Goal: Task Accomplishment & Management: Manage account settings

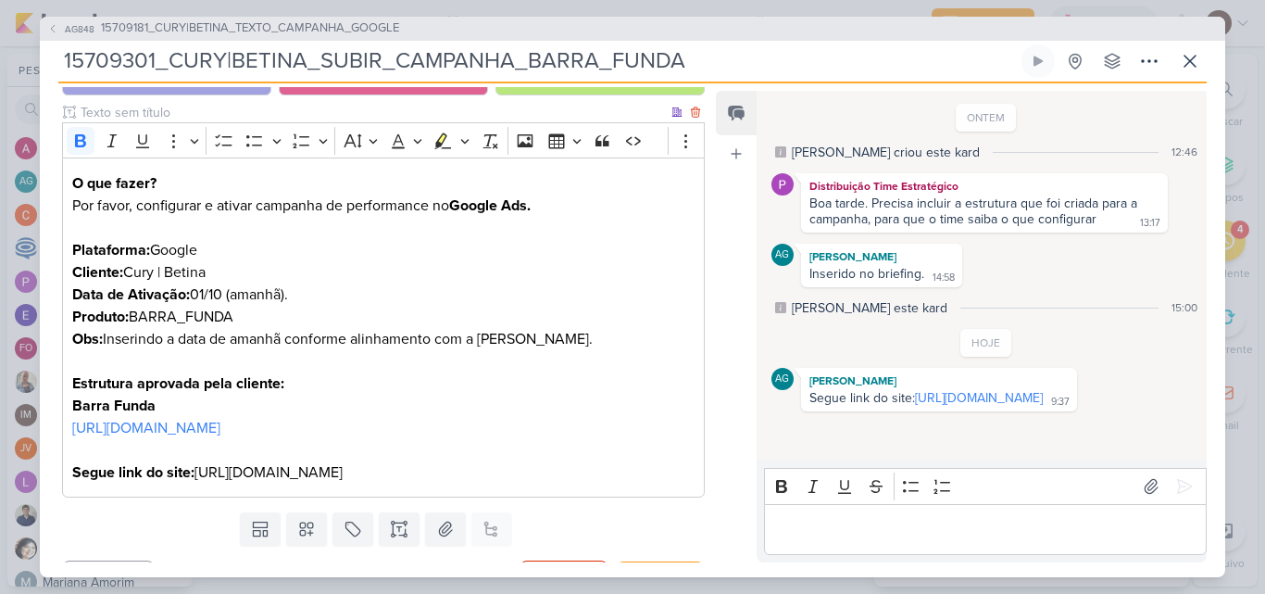
scroll to position [274, 0]
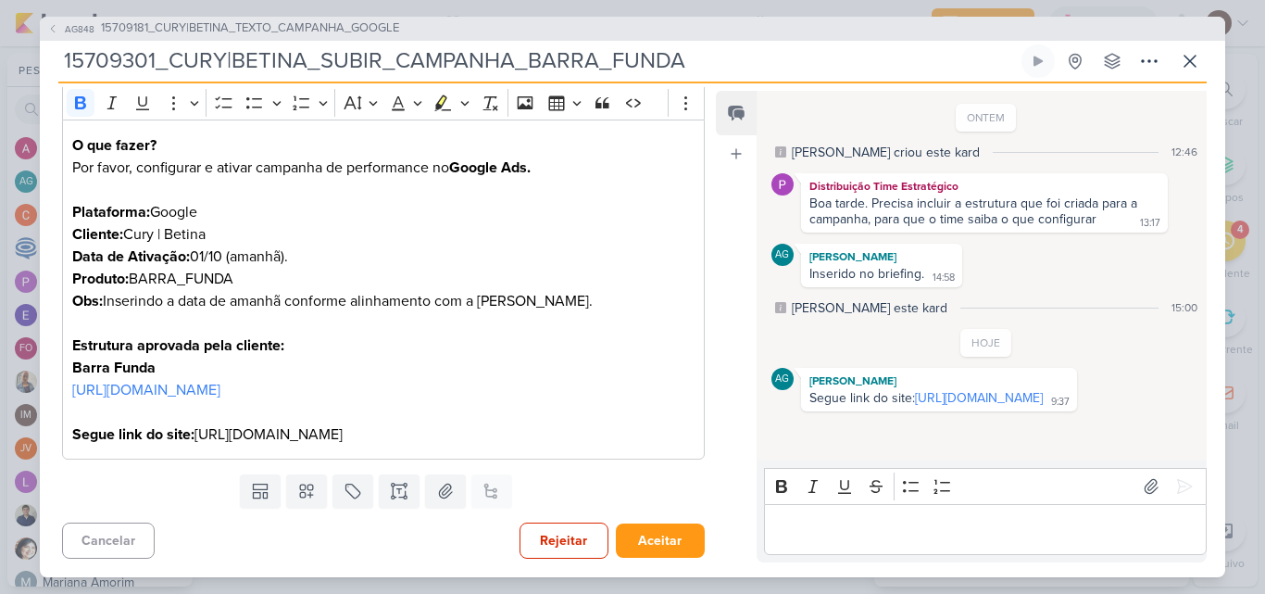
click at [845, 540] on p "Editor editing area: main" at bounding box center [984, 529] width 423 height 22
click at [785, 536] on p "Feito." at bounding box center [984, 529] width 423 height 22
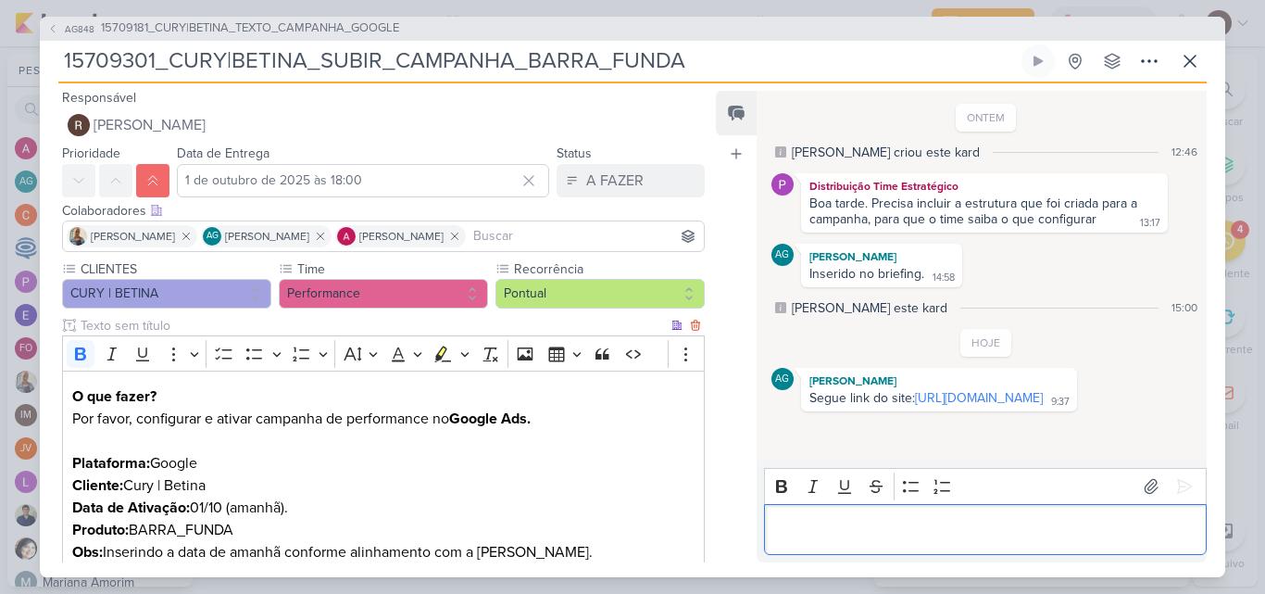
scroll to position [0, 0]
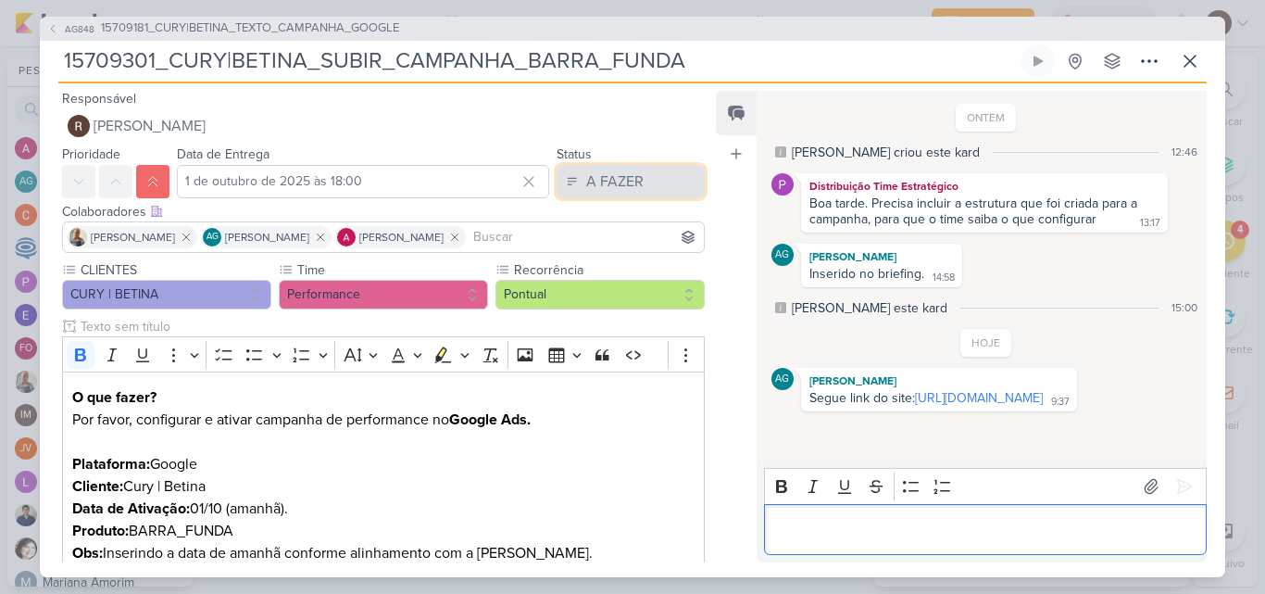
click at [621, 180] on div "A FAZER" at bounding box center [614, 181] width 57 height 22
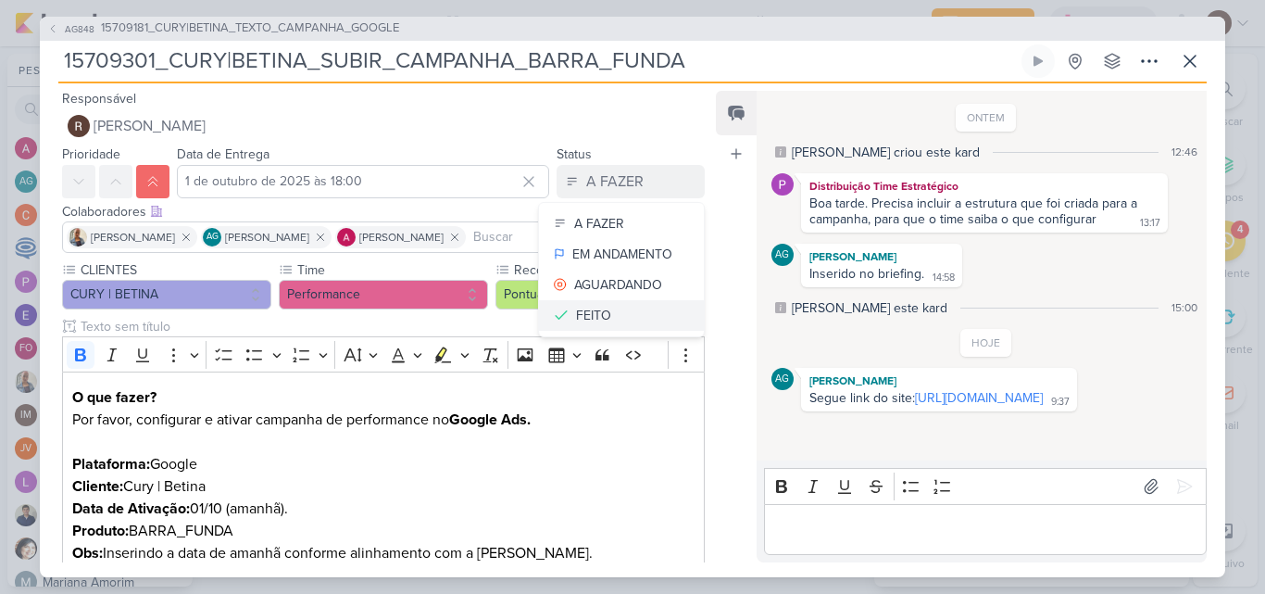
click at [608, 311] on button "FEITO" at bounding box center [621, 315] width 165 height 31
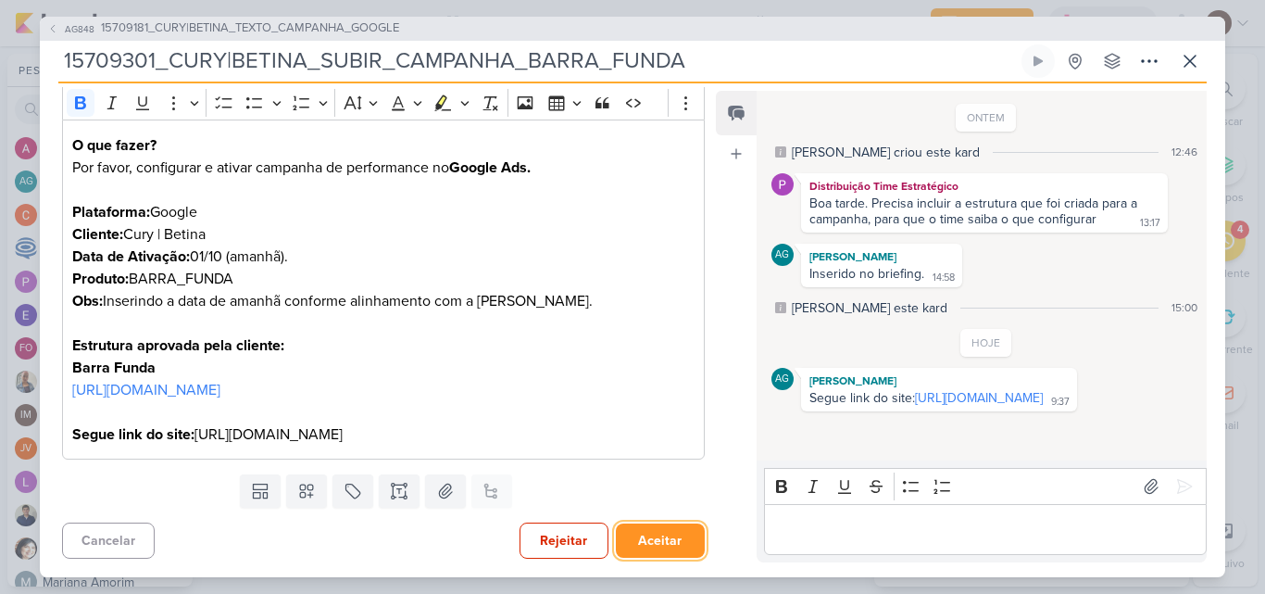
click at [643, 537] on button "Aceitar" at bounding box center [660, 540] width 89 height 34
click at [647, 544] on button "Salvar e Fechar" at bounding box center [640, 540] width 130 height 34
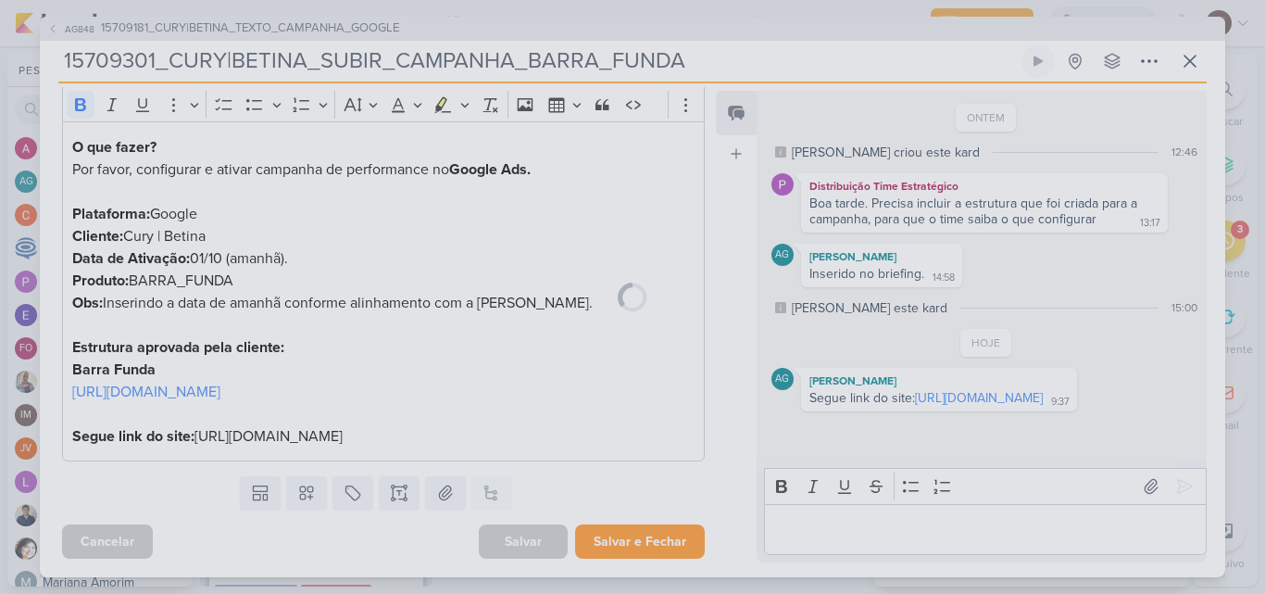
scroll to position [272, 0]
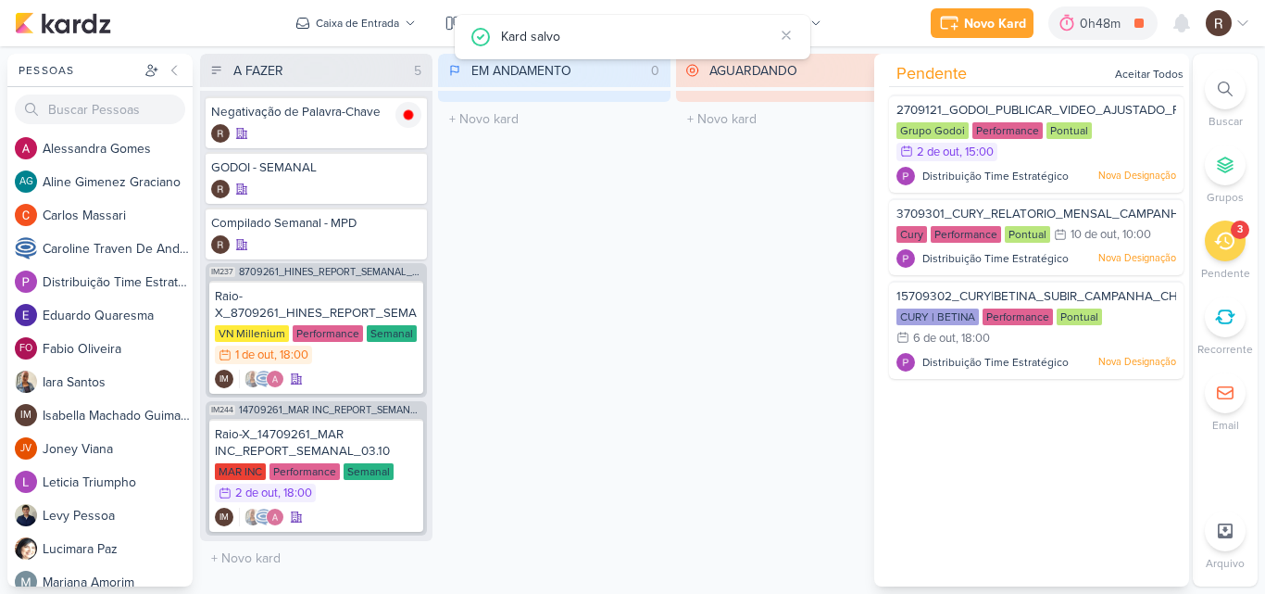
click at [636, 429] on div "EM ANDAMENTO 0 Mover Para Esquerda Mover Para Direita [GEOGRAPHIC_DATA] O títul…" at bounding box center [554, 320] width 232 height 533
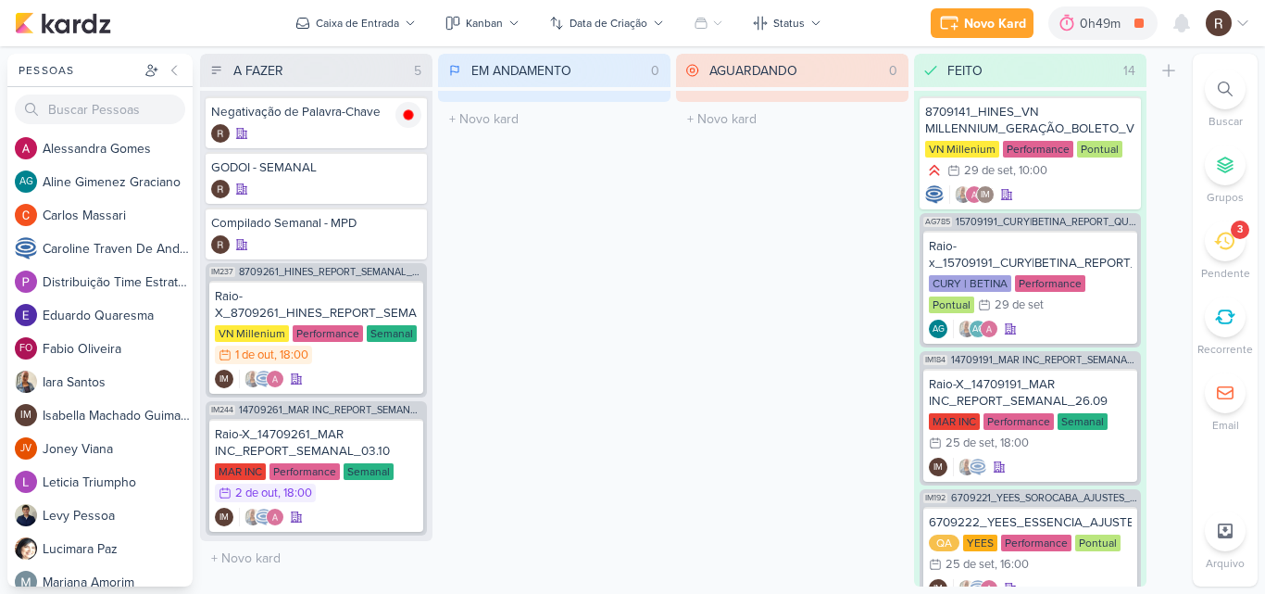
click at [636, 283] on div "EM ANDAMENTO 0 Mover Para Esquerda Mover Para Direita [GEOGRAPHIC_DATA] O títul…" at bounding box center [554, 320] width 232 height 533
click at [1185, 25] on icon at bounding box center [1181, 23] width 15 height 17
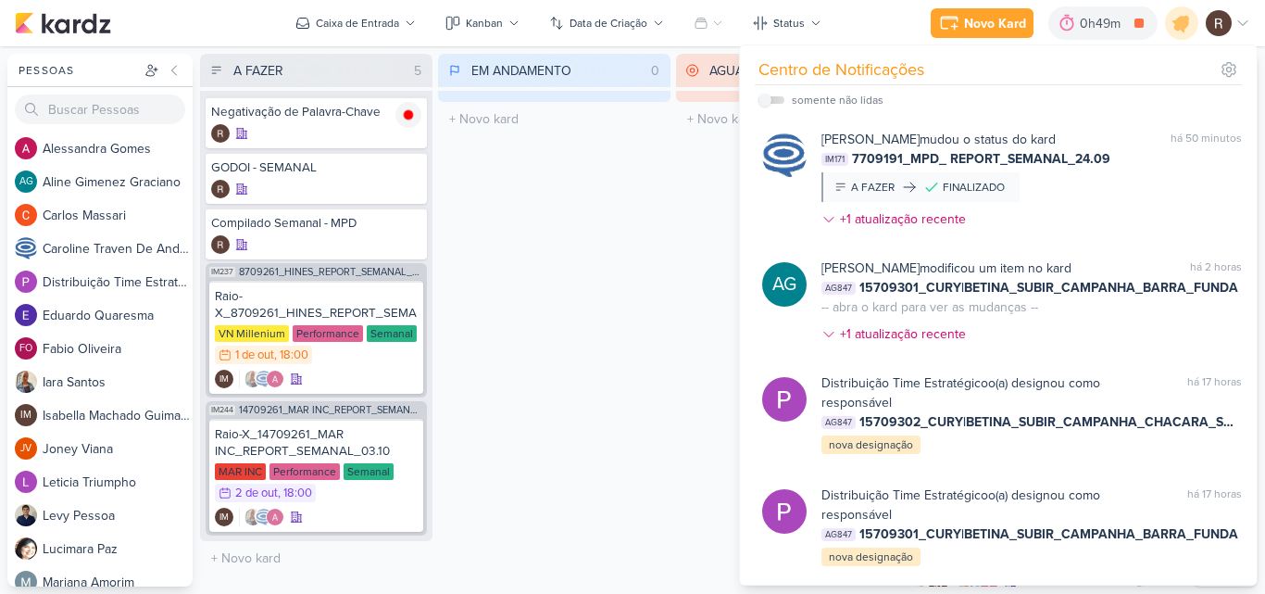
click at [678, 229] on div "AGUARDANDO 0 Mover Para Esquerda Mover Para Direita [GEOGRAPHIC_DATA] O título …" at bounding box center [792, 320] width 232 height 533
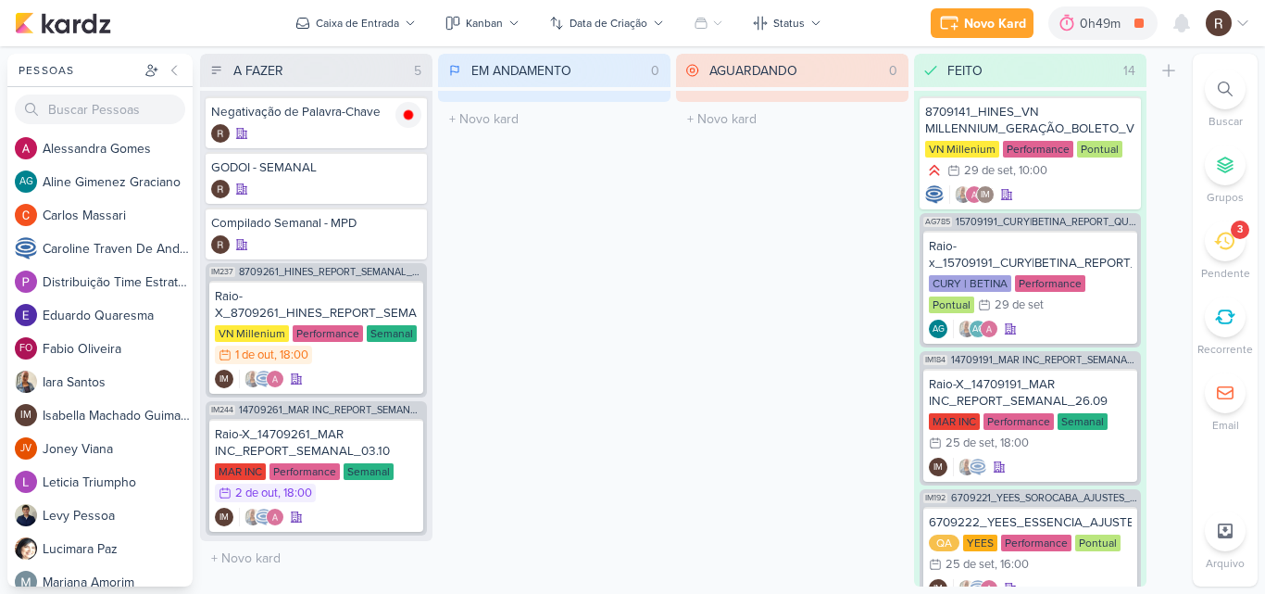
click at [1219, 242] on icon at bounding box center [1224, 241] width 20 height 18
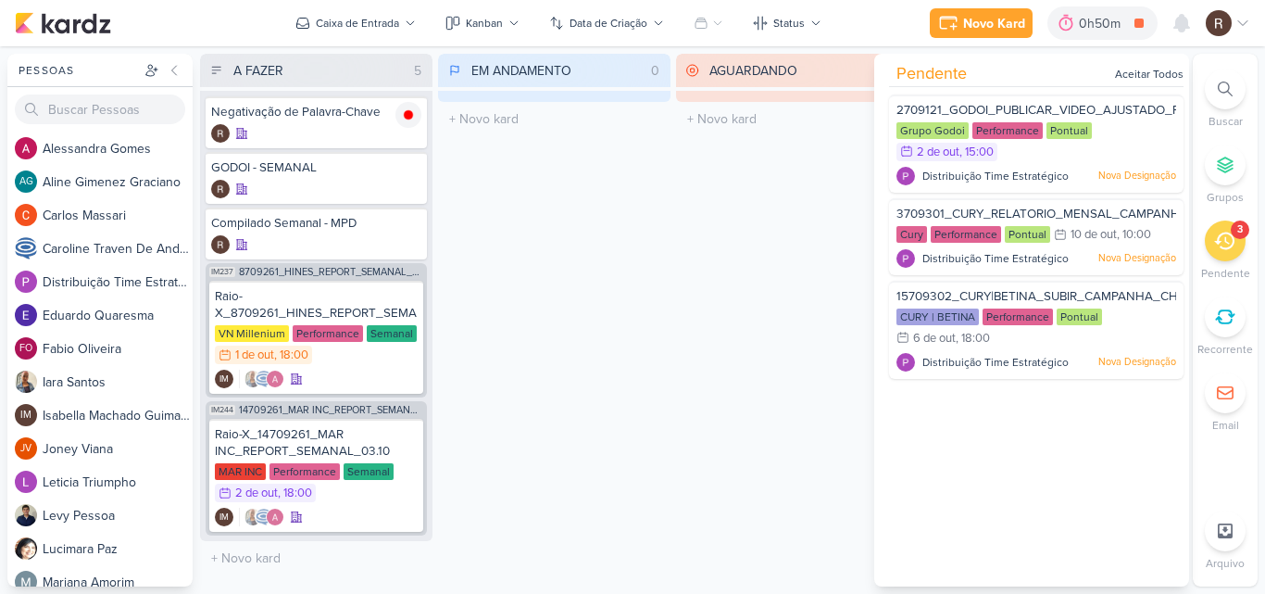
click at [599, 446] on div "EM ANDAMENTO 0 Mover Para Esquerda Mover Para Direita [GEOGRAPHIC_DATA] O títul…" at bounding box center [554, 320] width 232 height 533
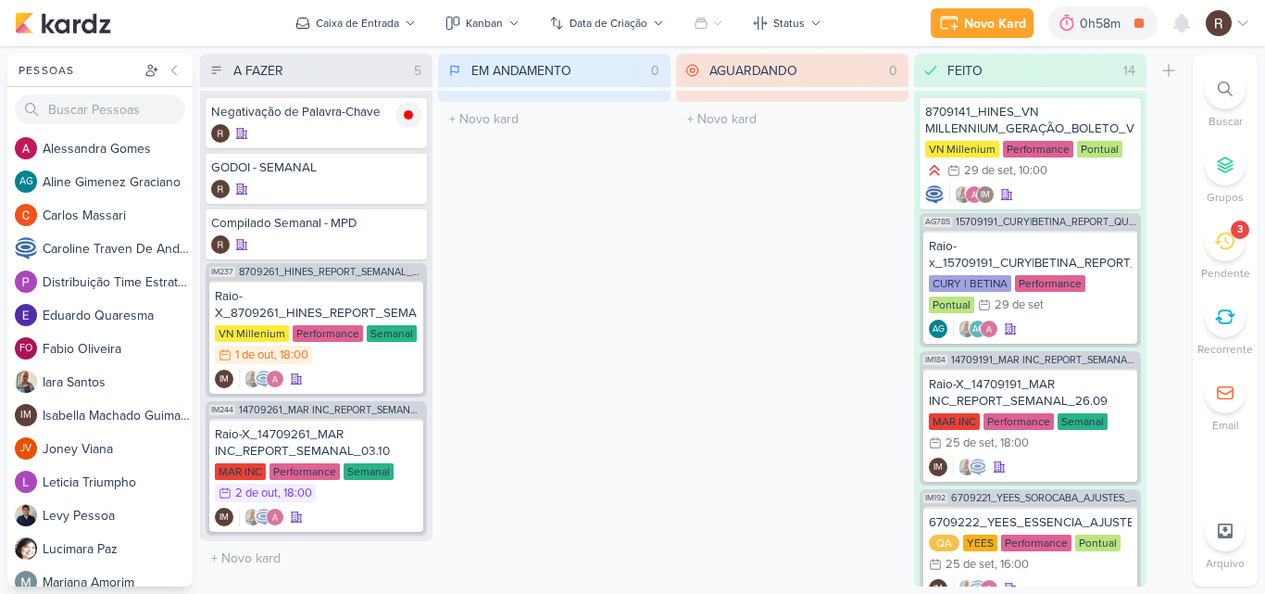
click at [1216, 240] on icon at bounding box center [1224, 241] width 20 height 20
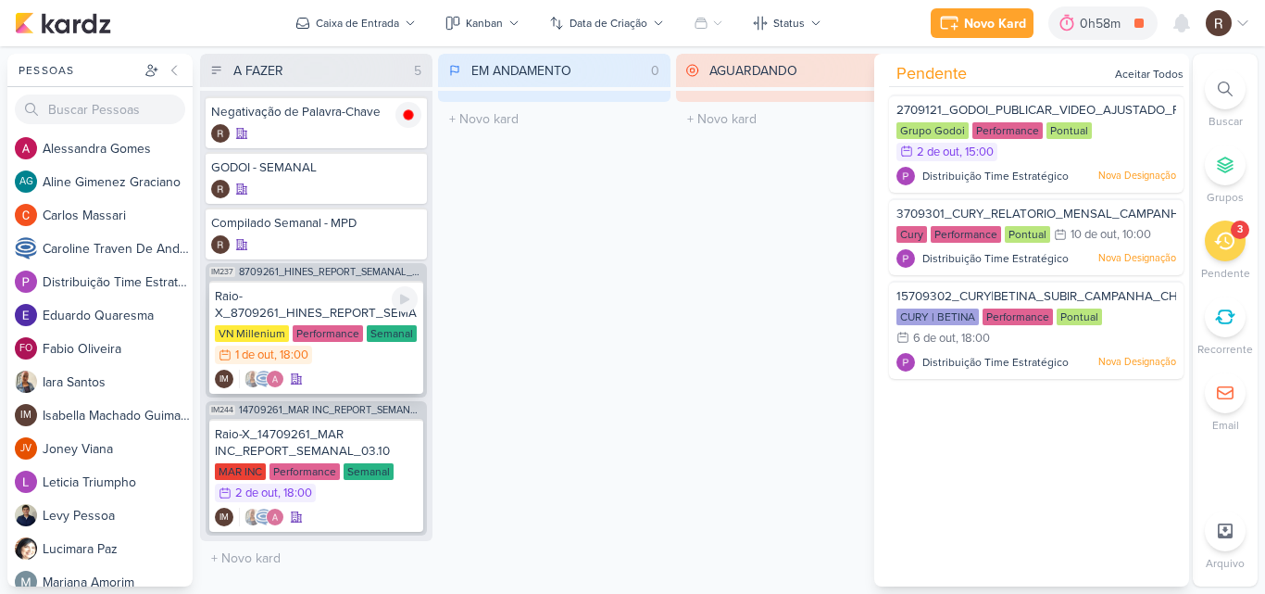
click at [367, 331] on div "Semanal" at bounding box center [392, 333] width 50 height 17
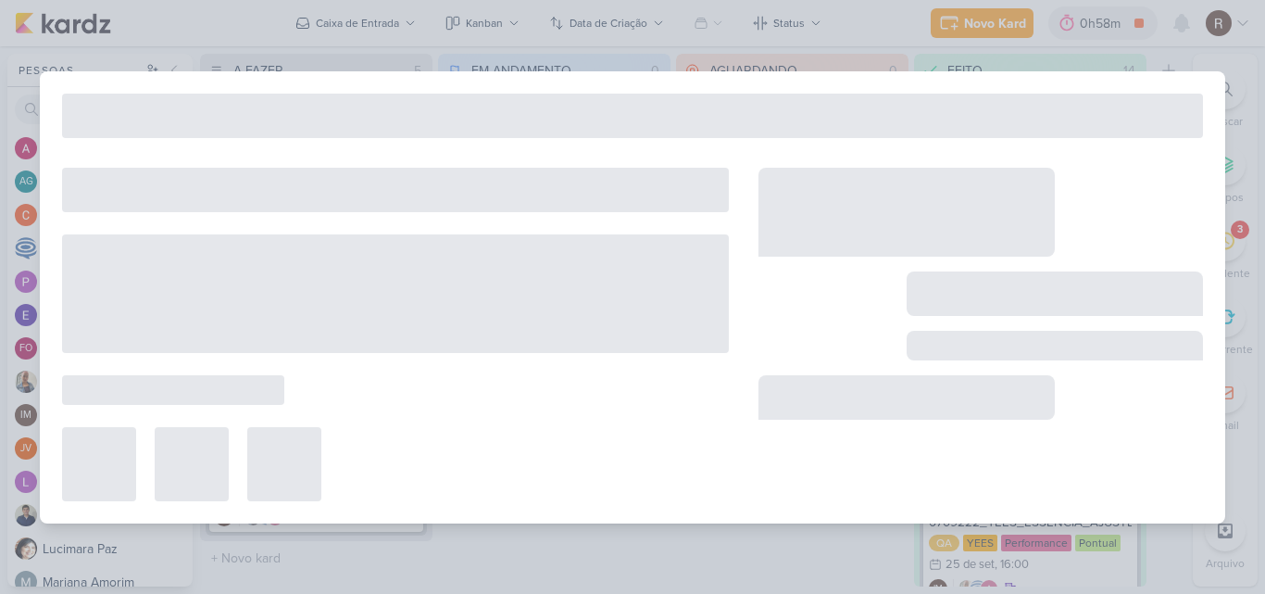
scroll to position [0, 0]
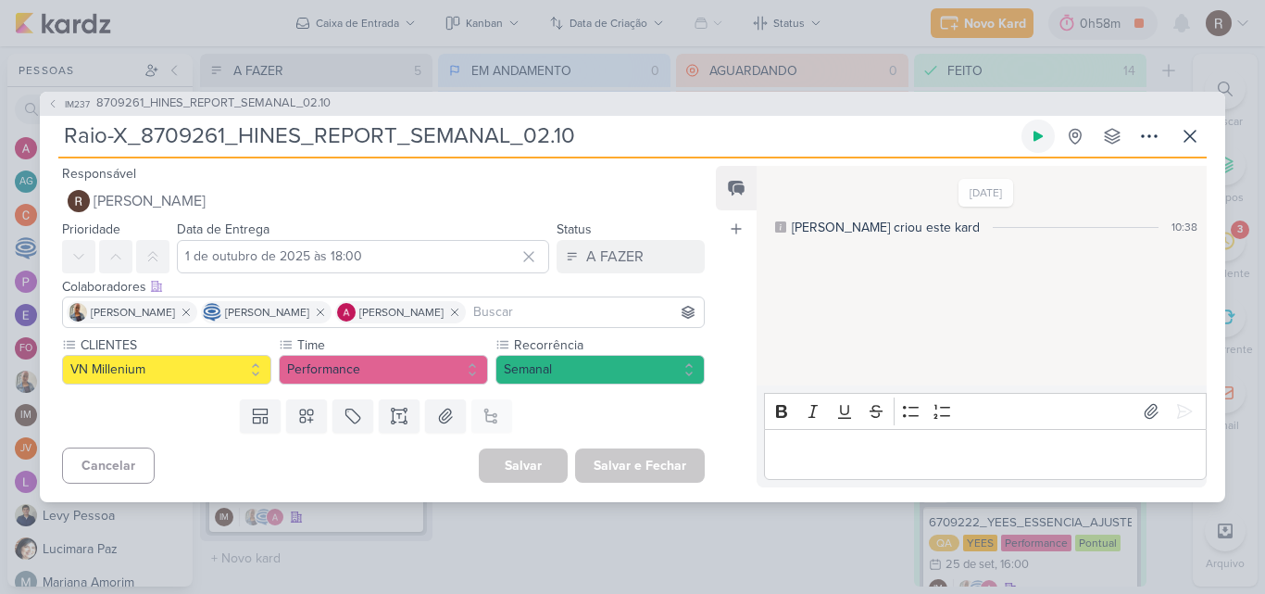
click at [1050, 134] on button at bounding box center [1038, 135] width 33 height 33
click at [859, 458] on p "Editor editing area: main" at bounding box center [984, 454] width 423 height 22
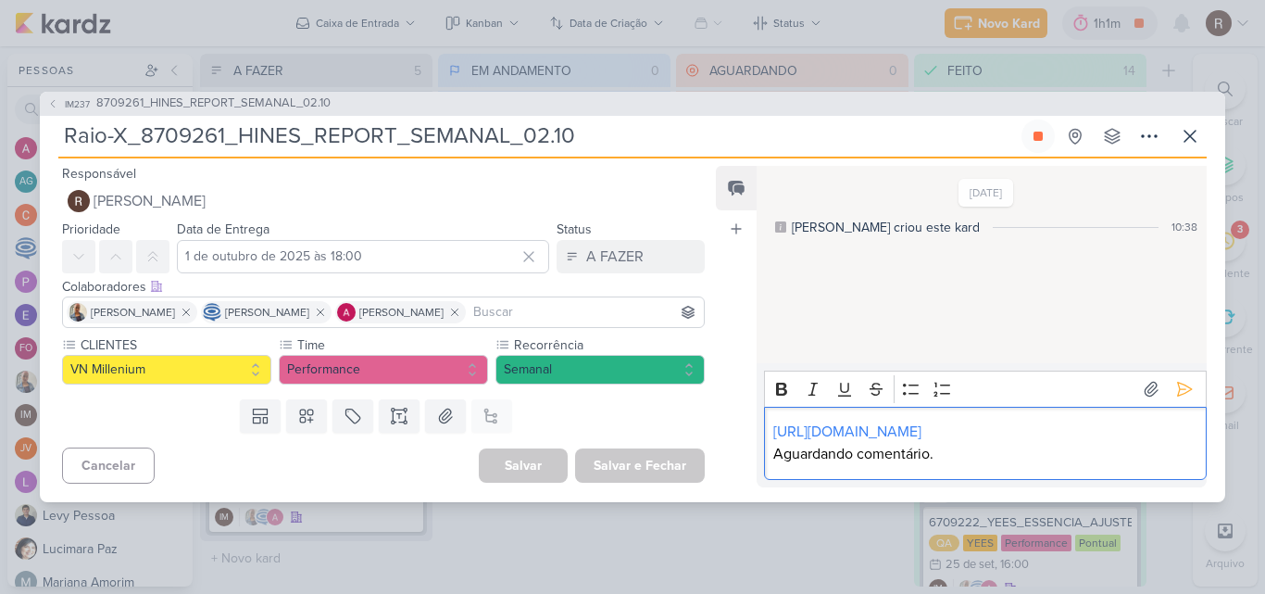
click at [1018, 463] on p "Aguardando comentário." at bounding box center [984, 454] width 423 height 22
click at [1185, 380] on icon at bounding box center [1184, 389] width 19 height 19
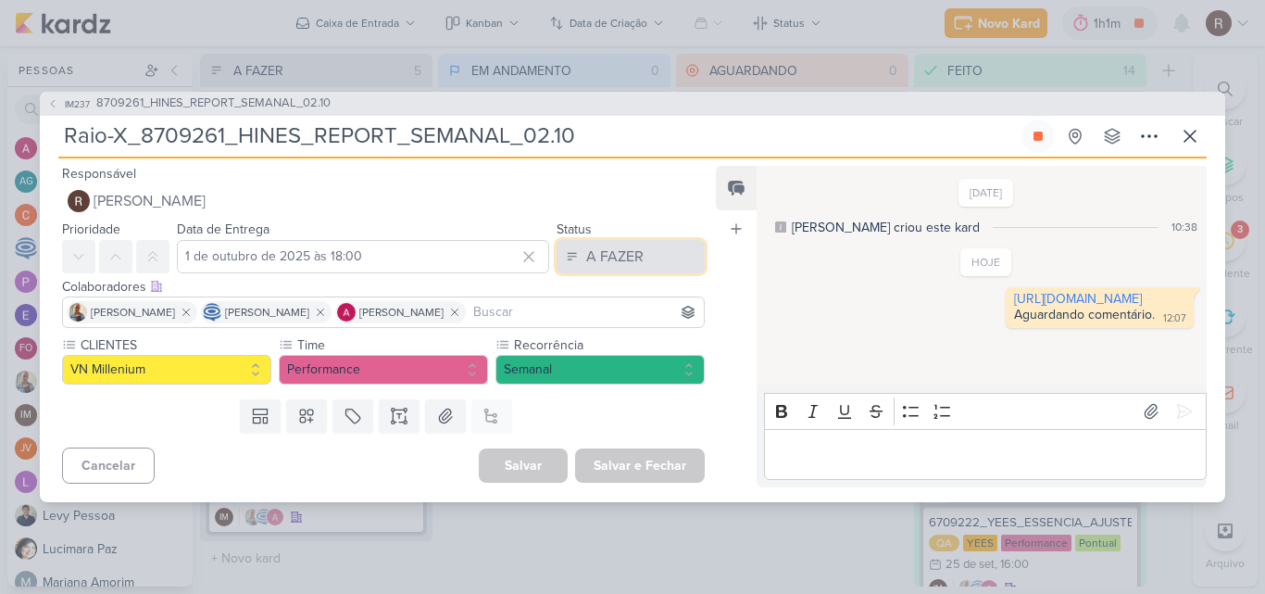
click at [635, 240] on button "A FAZER" at bounding box center [631, 256] width 148 height 33
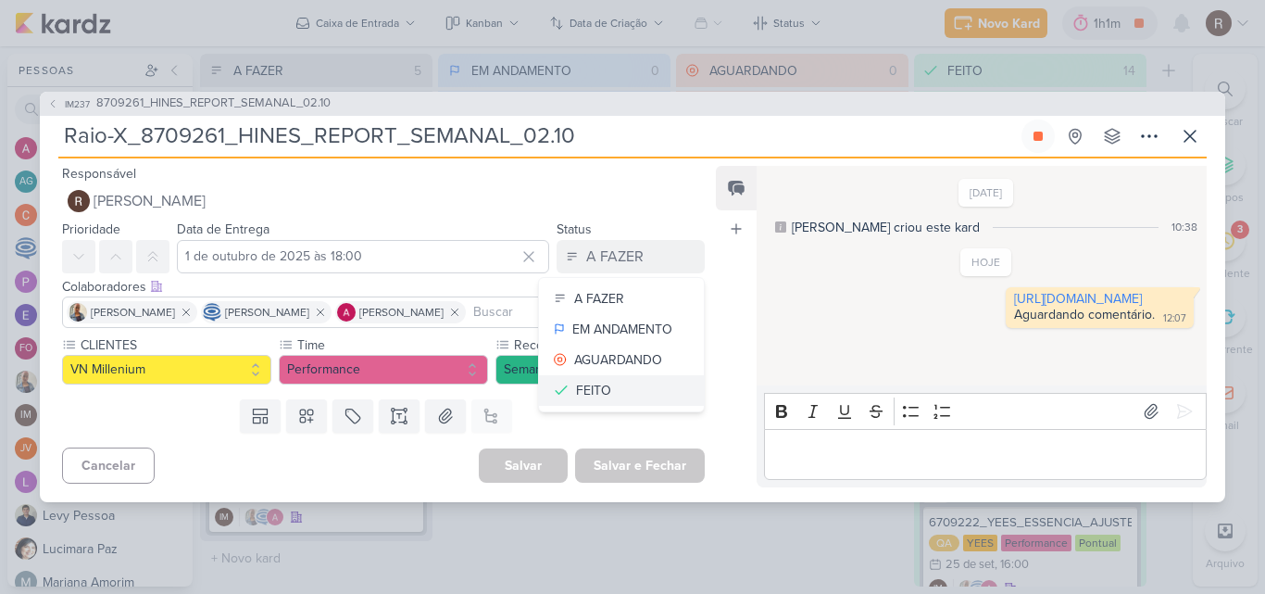
click at [602, 382] on div "FEITO" at bounding box center [593, 390] width 35 height 19
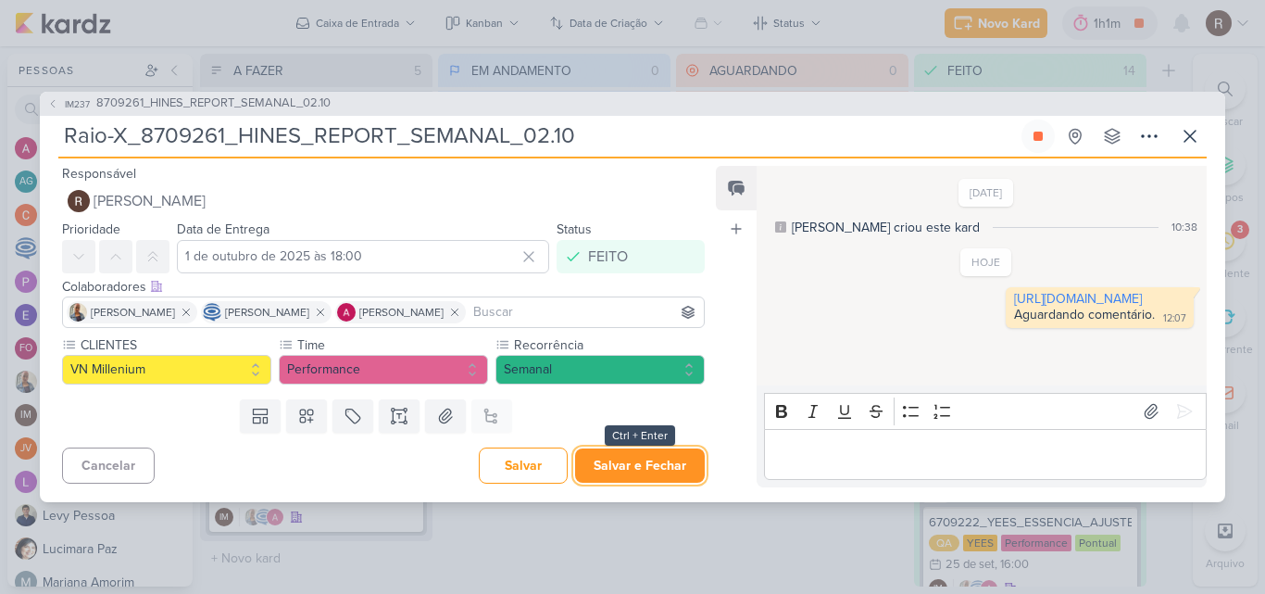
click at [643, 462] on button "Salvar e Fechar" at bounding box center [640, 465] width 130 height 34
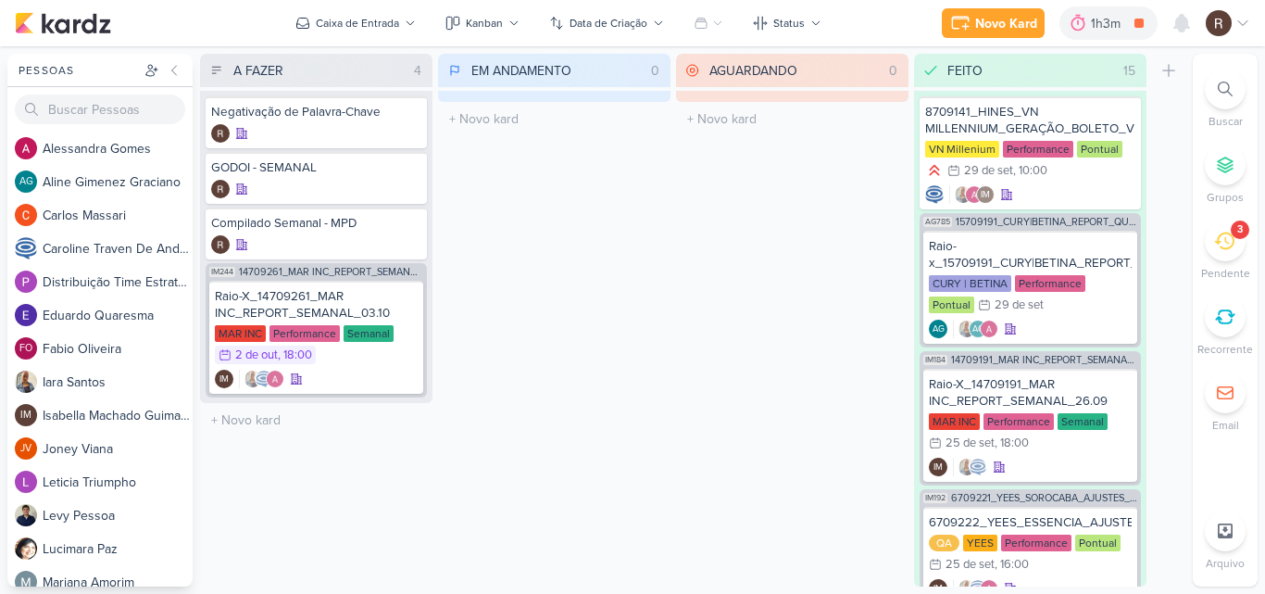
click at [1208, 244] on div "3" at bounding box center [1225, 240] width 41 height 41
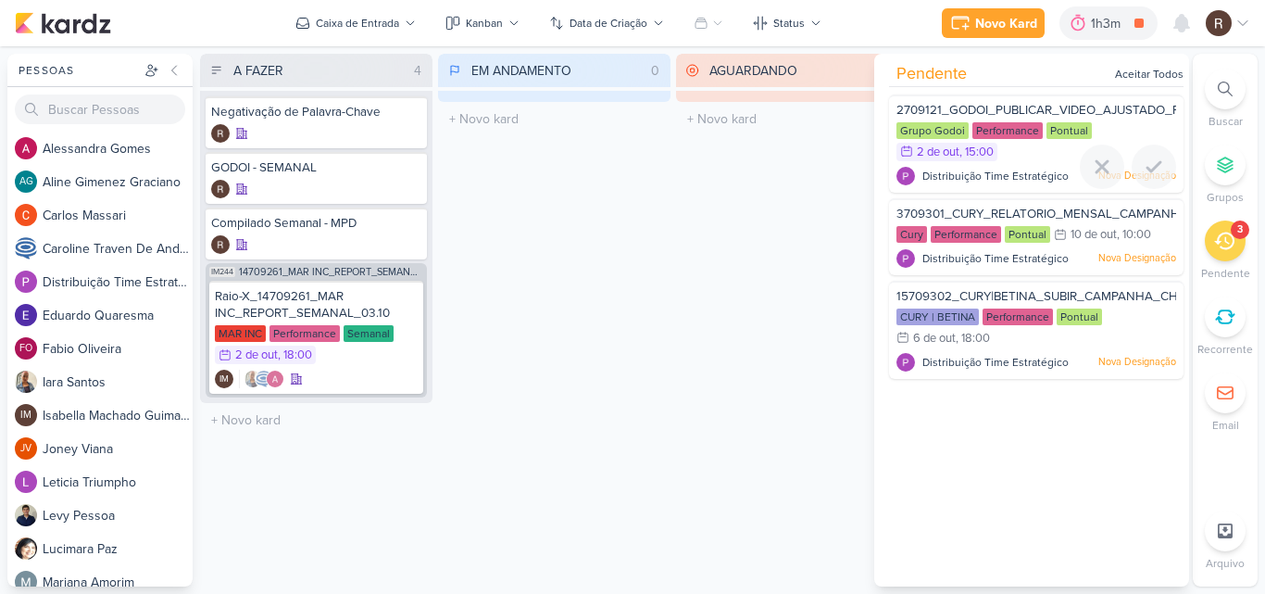
click at [980, 163] on div "2709121_GODOI_PUBLICAR_VIDEO_AJUSTADO_PERFORMANCE_AB Grupo Godoi Performance Po…" at bounding box center [1036, 143] width 295 height 98
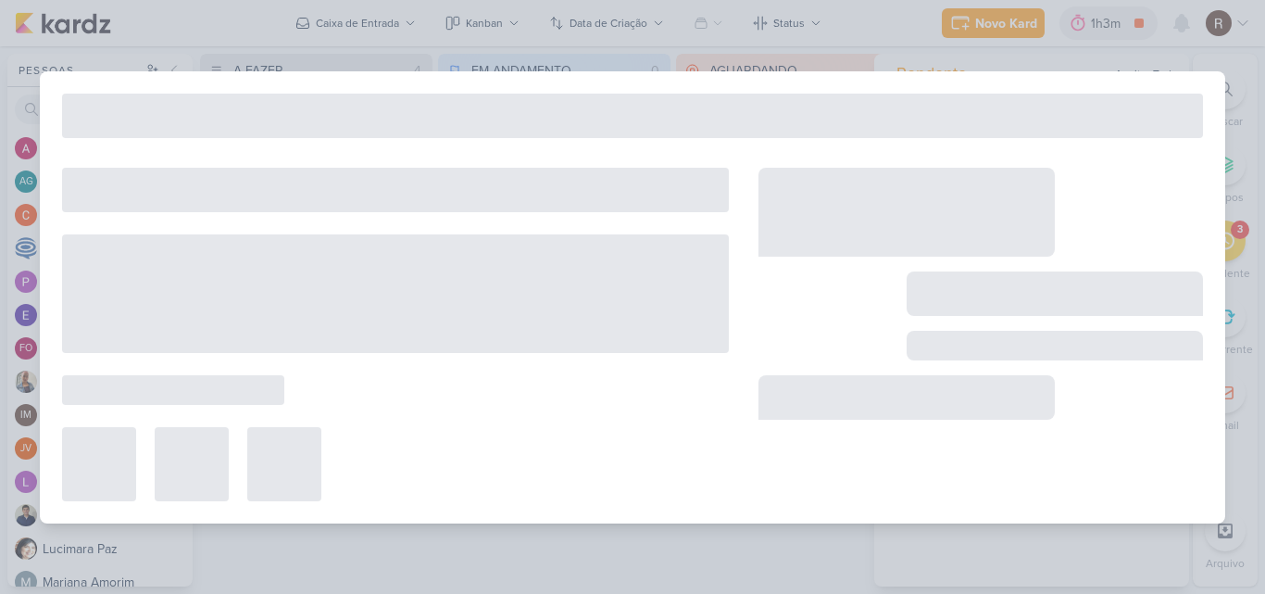
type input "2709121_GODOI_PUBLICAR_VIDEO_AJUSTADO_PERFORMANCE_AB"
type input "2 de outubro de 2025 às 15:00"
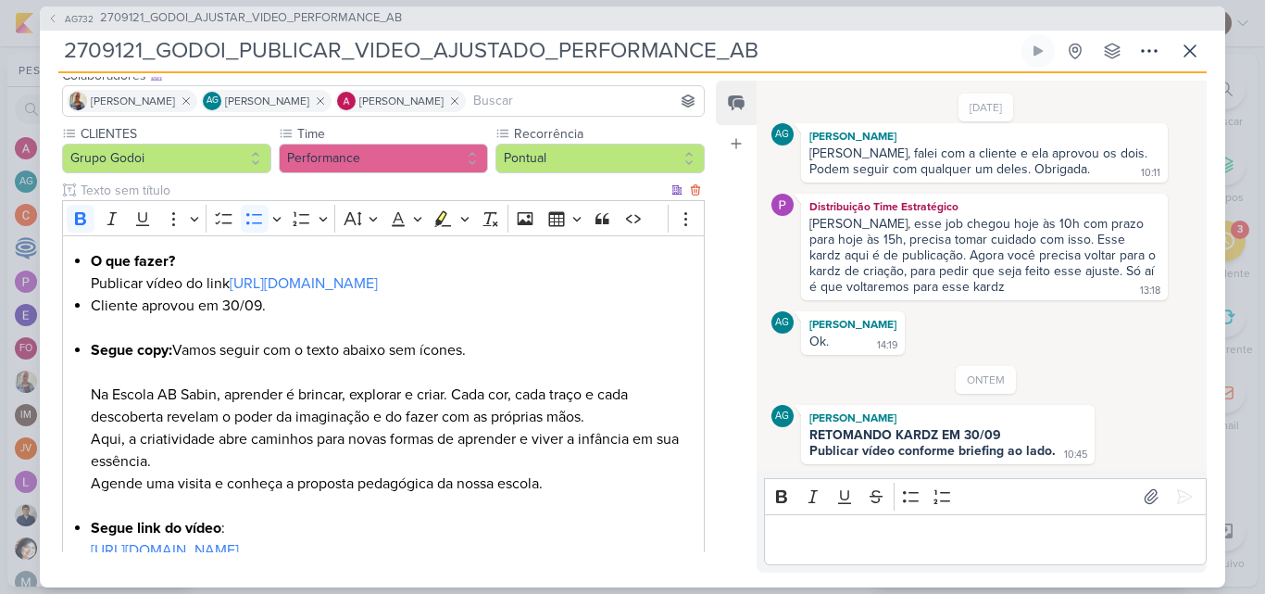
scroll to position [185, 0]
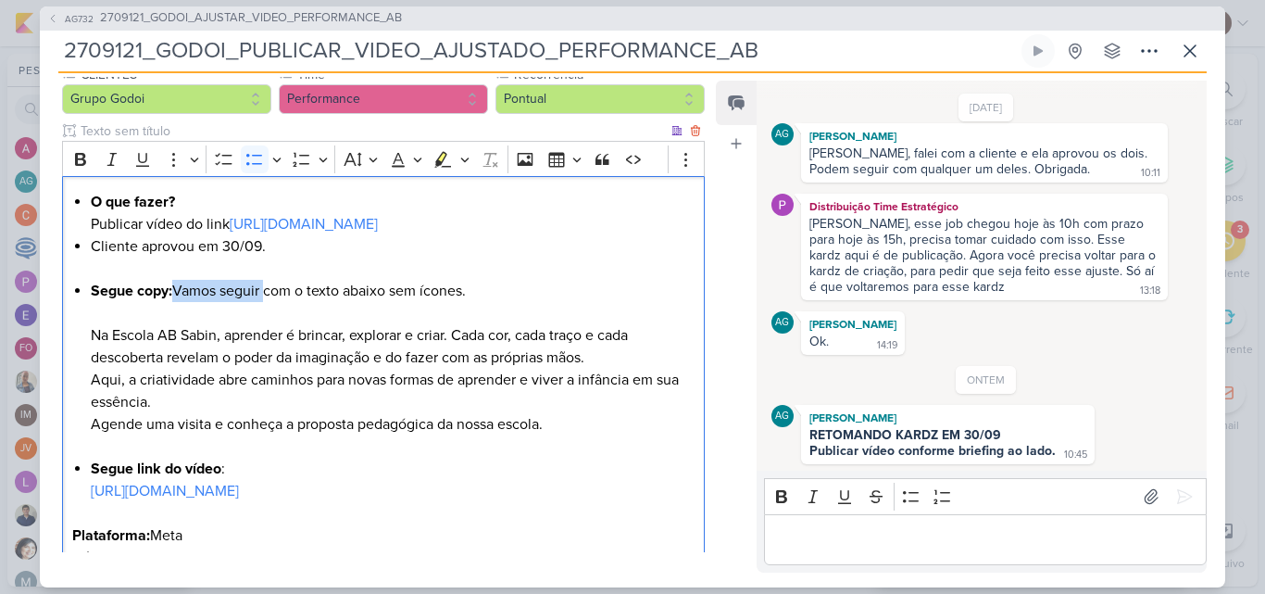
drag, startPoint x: 178, startPoint y: 310, endPoint x: 271, endPoint y: 315, distance: 93.7
click at [271, 315] on li "Segue copy: Vamos seguir com o texto abaixo sem ícones. Na Escola AB Sabin, apr…" at bounding box center [393, 358] width 604 height 156
click at [477, 311] on li "Segue copy: Vamos seguir com o texto abaixo sem ícones. Na Escola AB Sabin, apr…" at bounding box center [393, 358] width 604 height 156
click at [1175, 44] on button at bounding box center [1189, 50] width 33 height 33
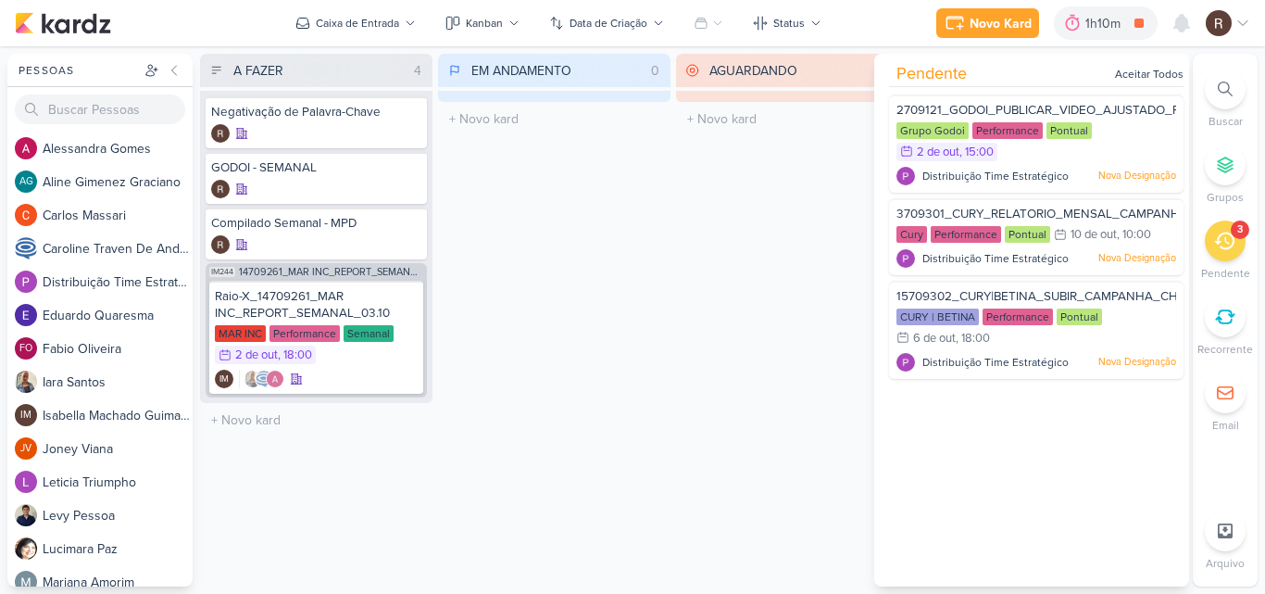
click at [748, 238] on div "AGUARDANDO 0 Mover Para Esquerda Mover Para Direita [GEOGRAPHIC_DATA] O título …" at bounding box center [792, 320] width 232 height 533
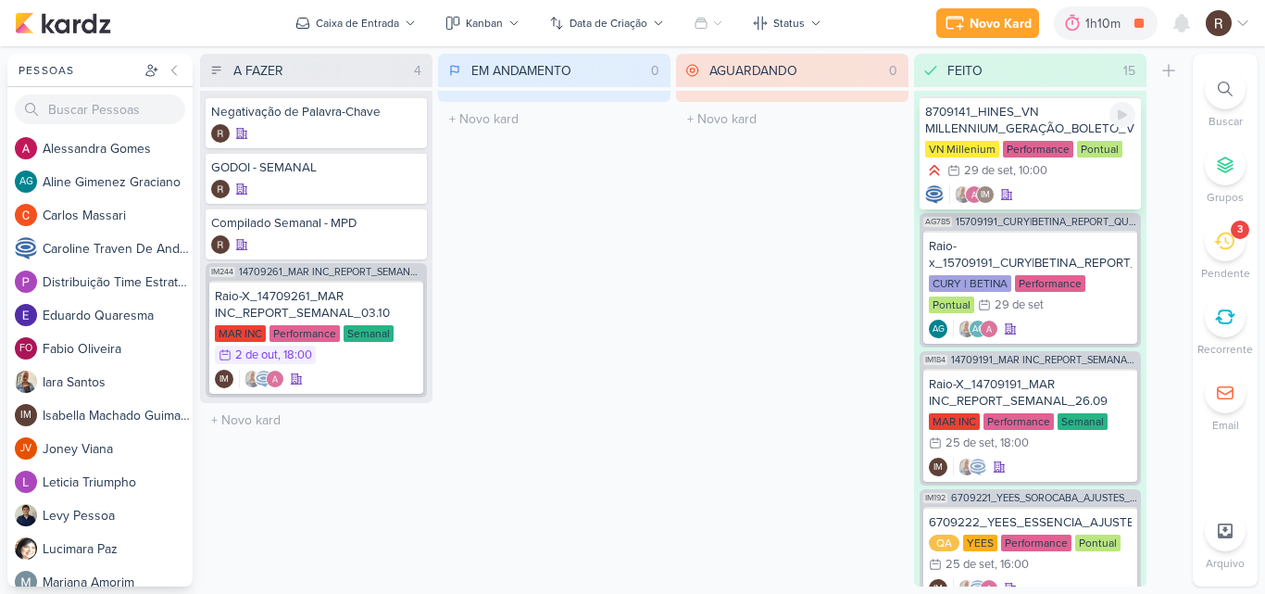
click at [1035, 170] on div ", 10:00" at bounding box center [1030, 171] width 34 height 12
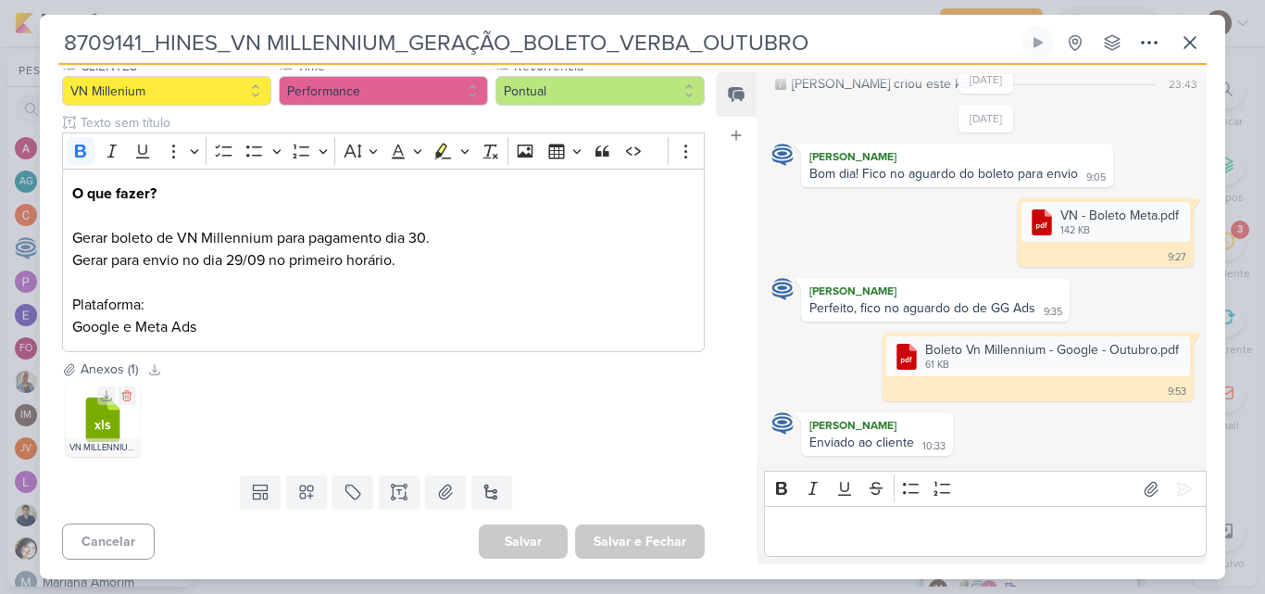
click at [104, 416] on icon at bounding box center [103, 419] width 34 height 44
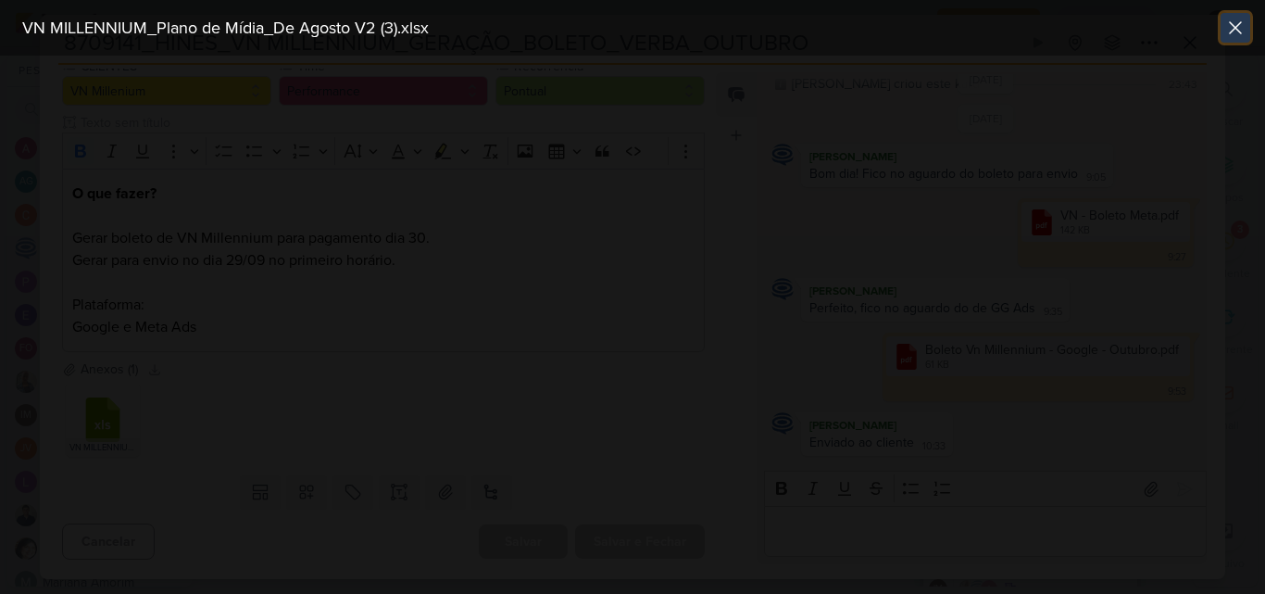
click at [1231, 27] on icon at bounding box center [1235, 28] width 22 height 22
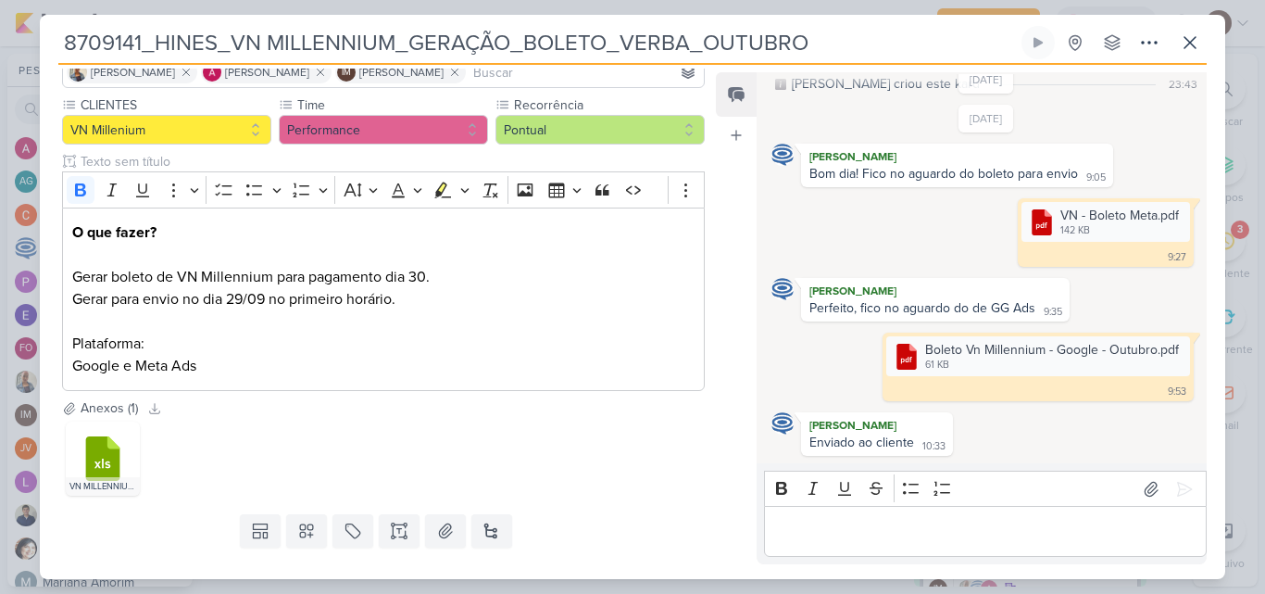
scroll to position [93, 0]
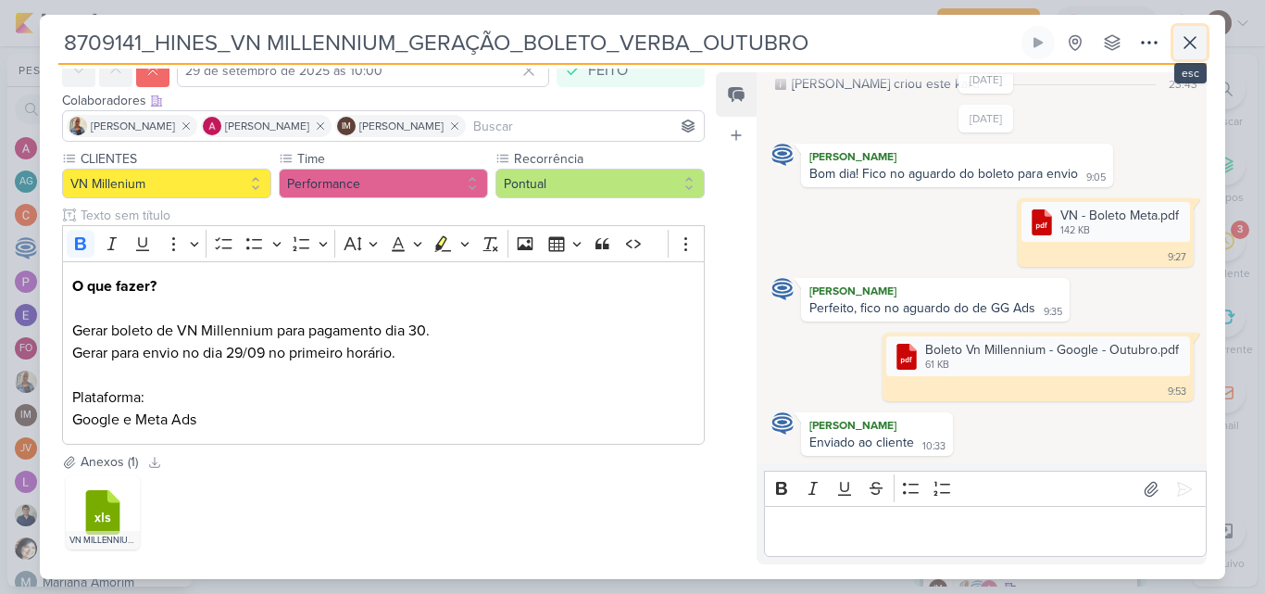
click at [1187, 48] on icon at bounding box center [1190, 42] width 22 height 22
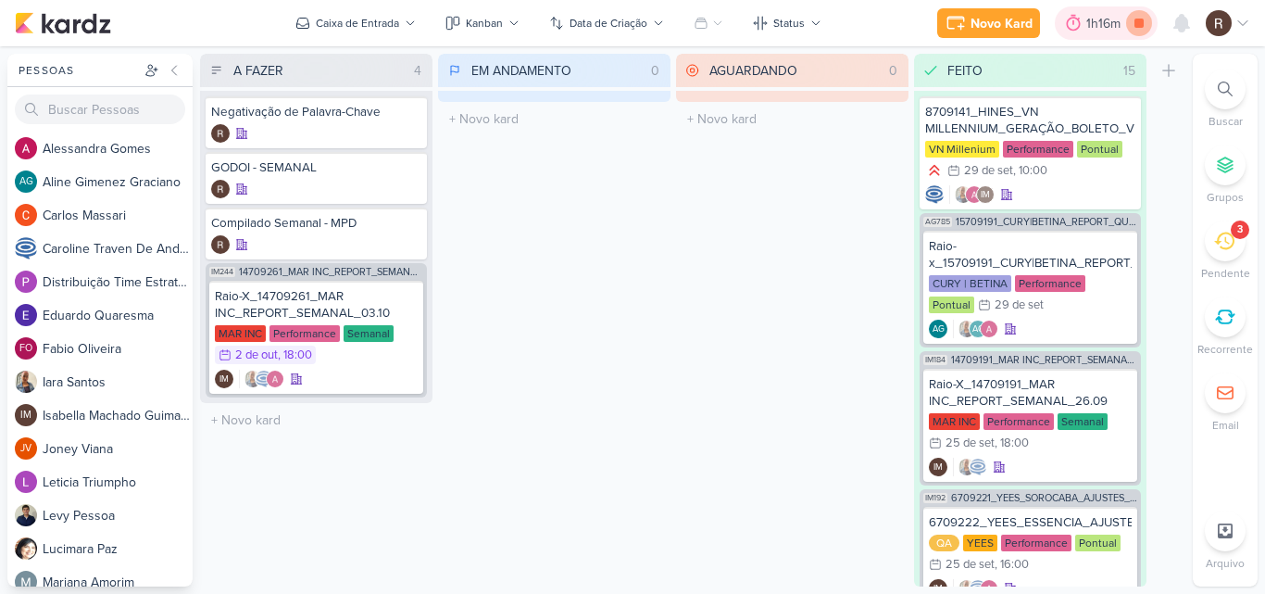
click at [1138, 27] on icon at bounding box center [1139, 23] width 9 height 9
click at [1110, 19] on div at bounding box center [1099, 23] width 26 height 30
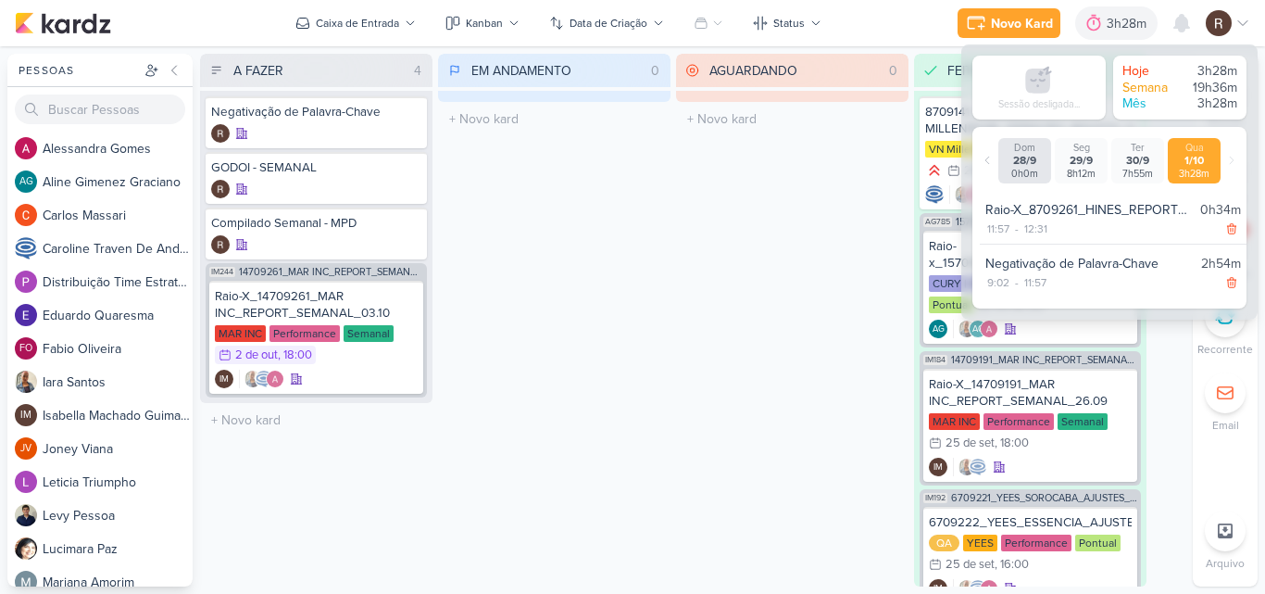
click at [746, 323] on div "AGUARDANDO 0 Mover Para Esquerda Mover Para Direita [GEOGRAPHIC_DATA] O título …" at bounding box center [792, 320] width 232 height 533
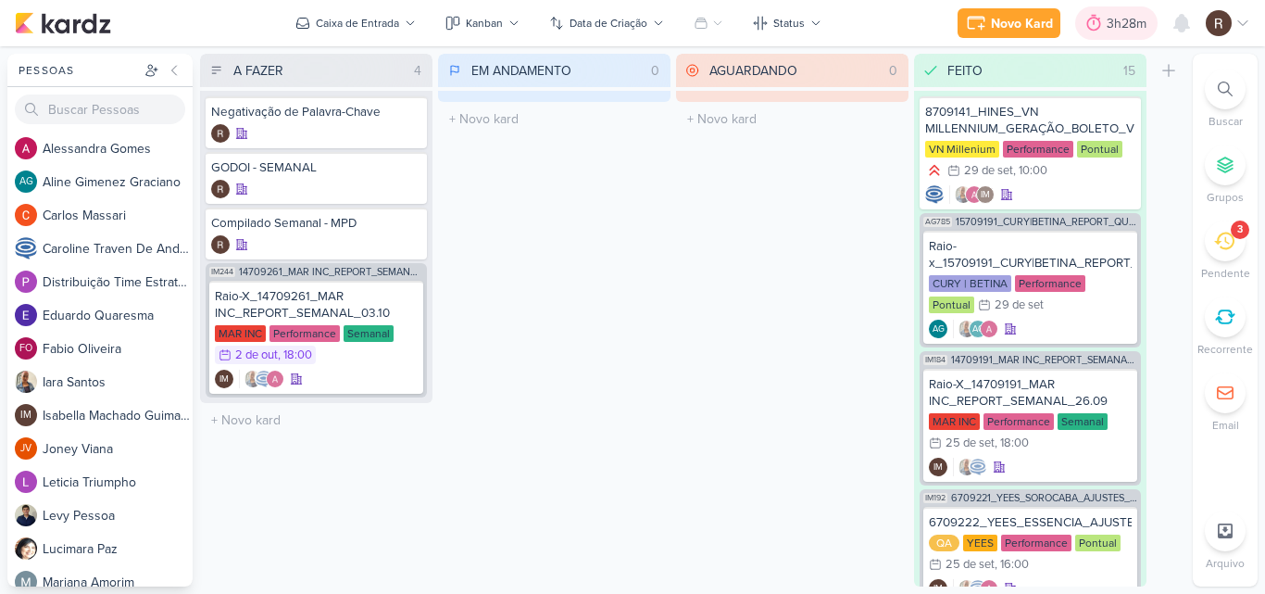
click at [1095, 31] on icon at bounding box center [1094, 23] width 19 height 19
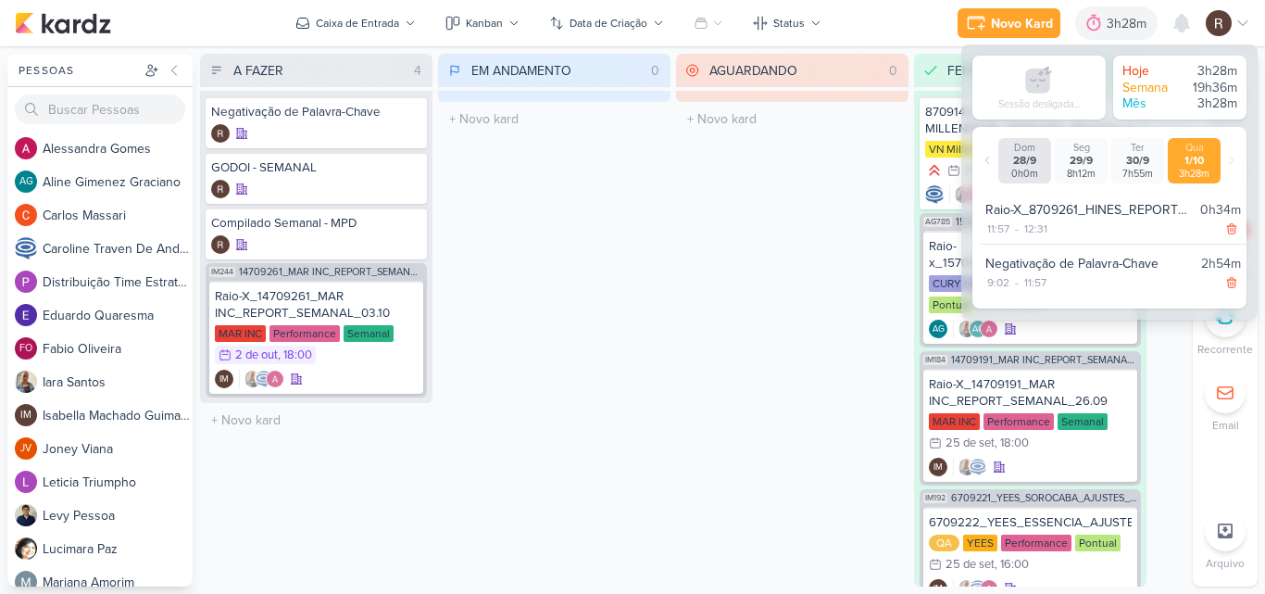
click at [533, 295] on div "EM ANDAMENTO 0 Mover Para Esquerda Mover Para Direita [GEOGRAPHIC_DATA] O títul…" at bounding box center [554, 320] width 232 height 533
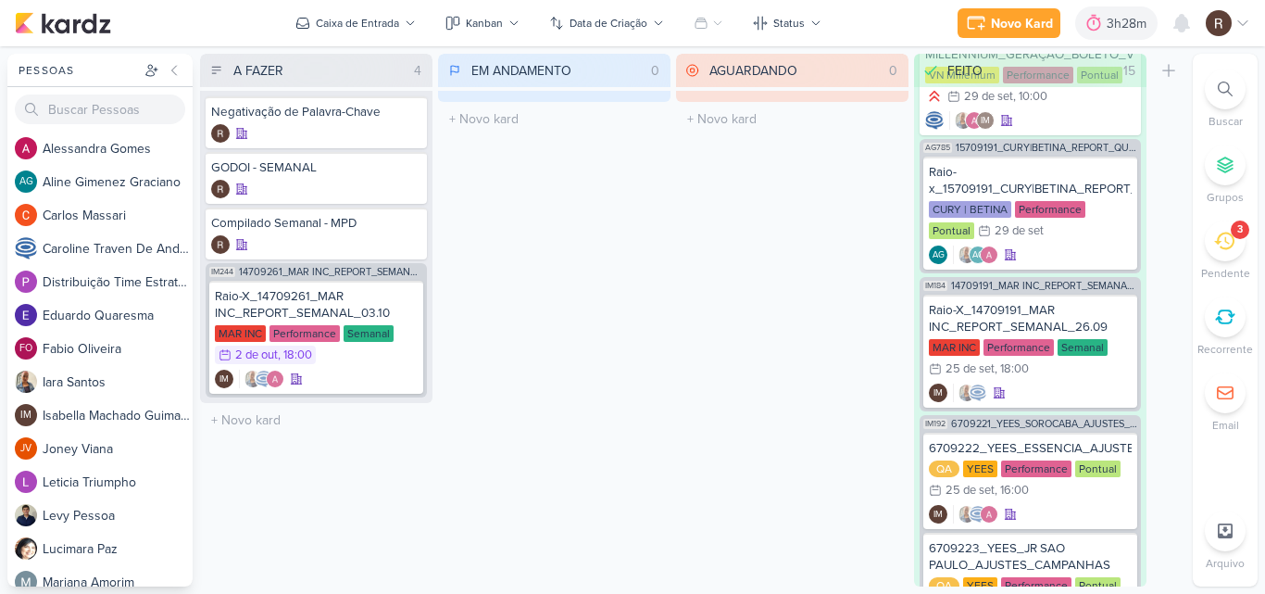
scroll to position [0, 0]
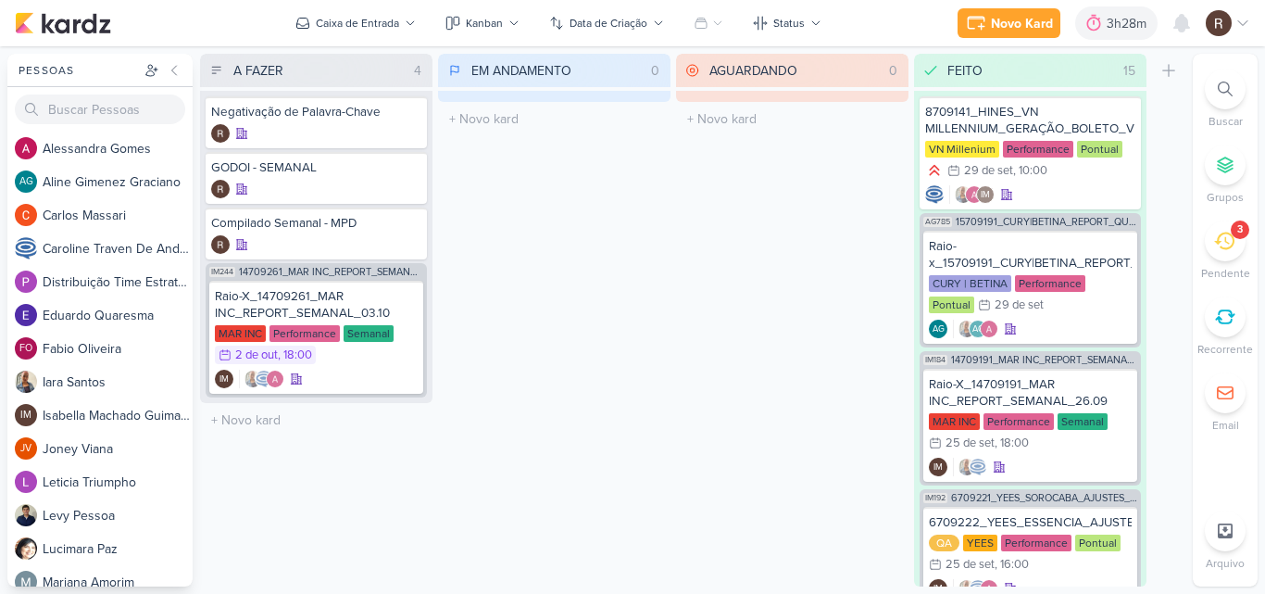
click at [1217, 245] on icon at bounding box center [1224, 241] width 20 height 20
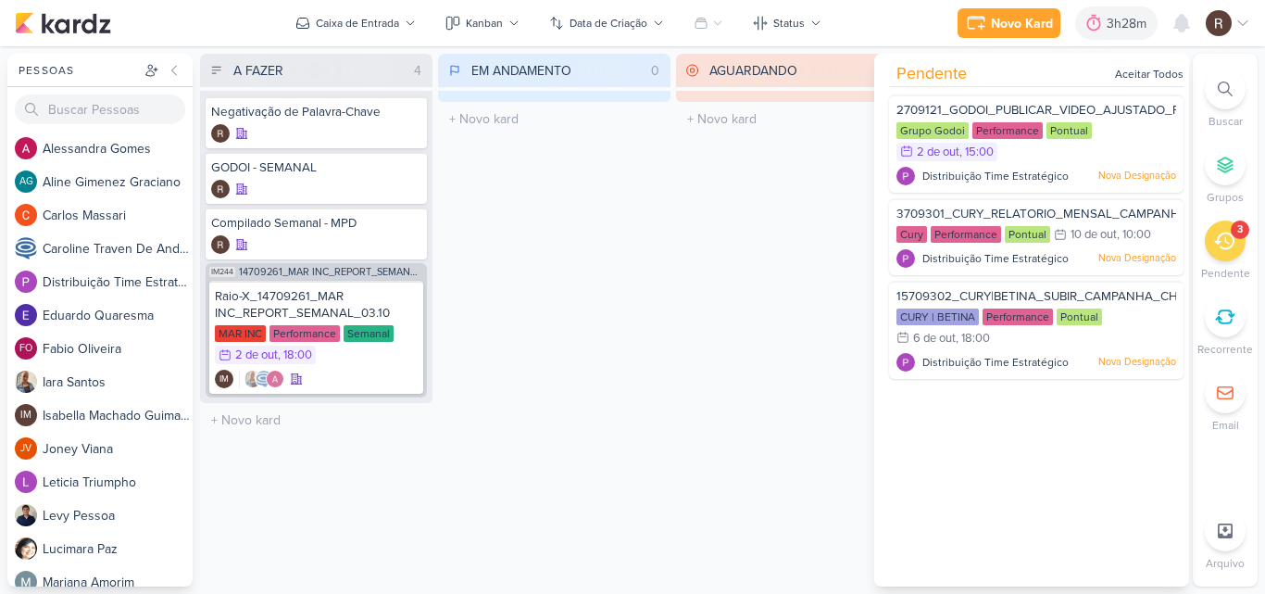
click at [713, 343] on div "AGUARDANDO 0 Mover Para Esquerda Mover Para Direita [GEOGRAPHIC_DATA] O título …" at bounding box center [792, 320] width 232 height 533
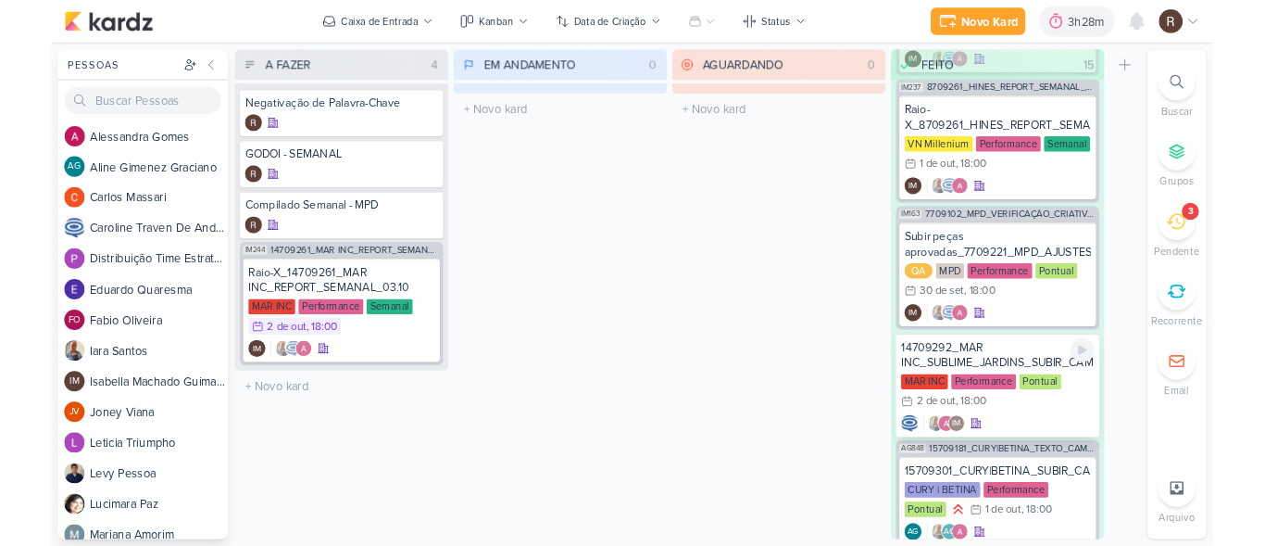
scroll to position [1975, 0]
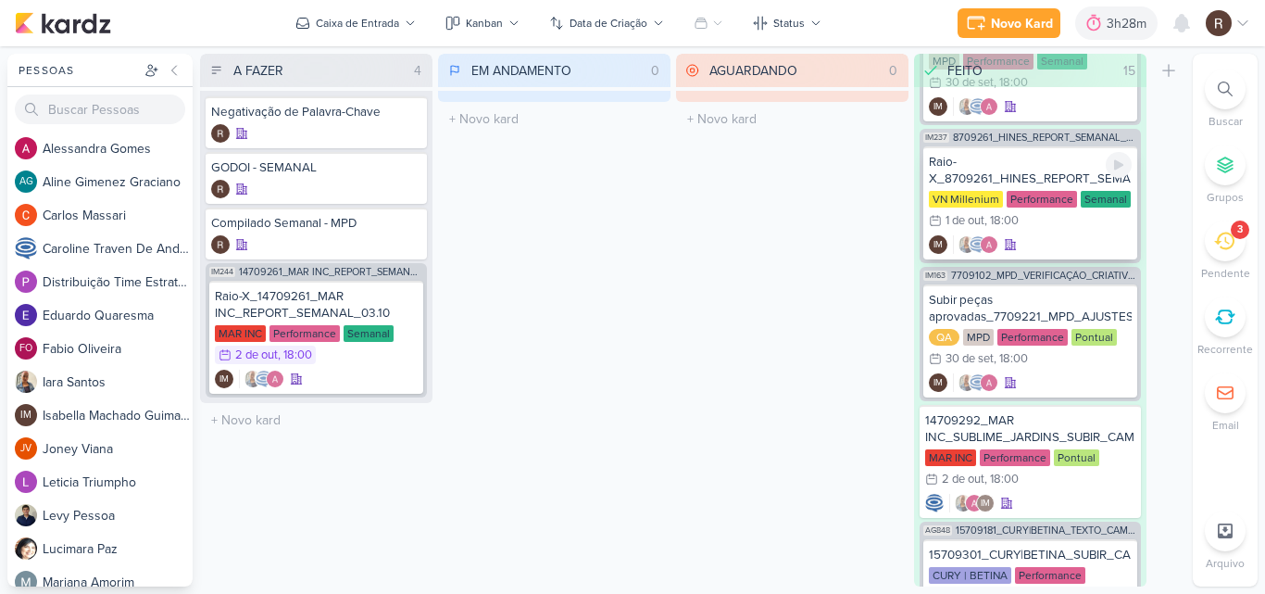
click at [1028, 182] on div "Raio-X_8709261_HINES_REPORT_SEMANAL_02.10" at bounding box center [1030, 170] width 203 height 33
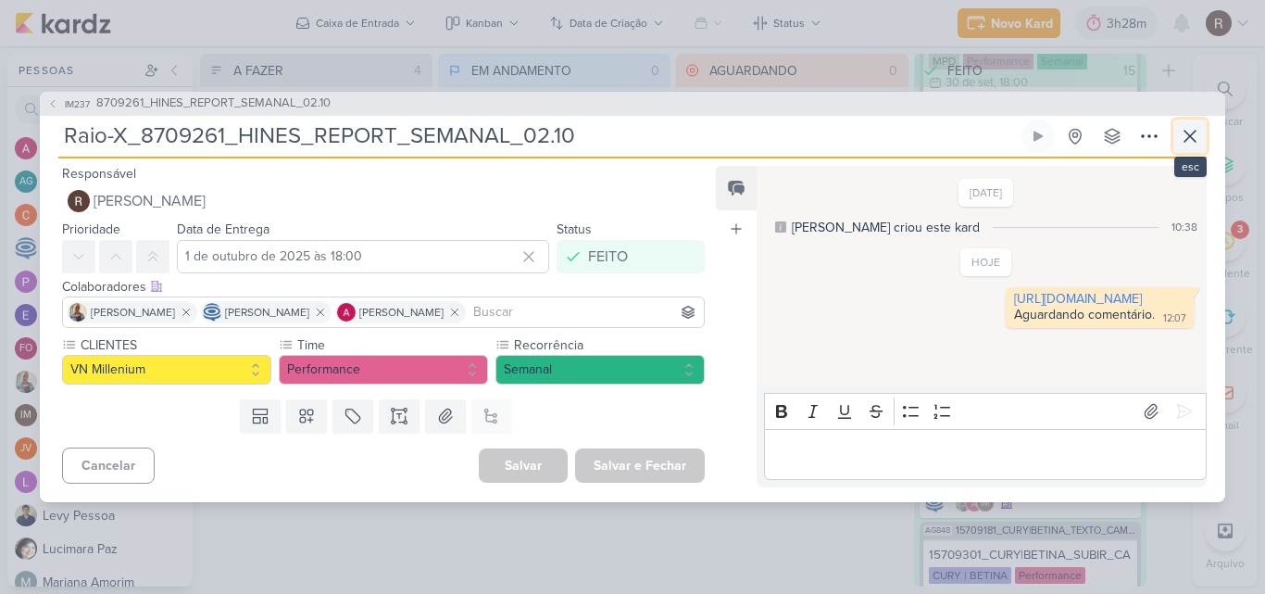
click at [1196, 134] on icon at bounding box center [1190, 136] width 22 height 22
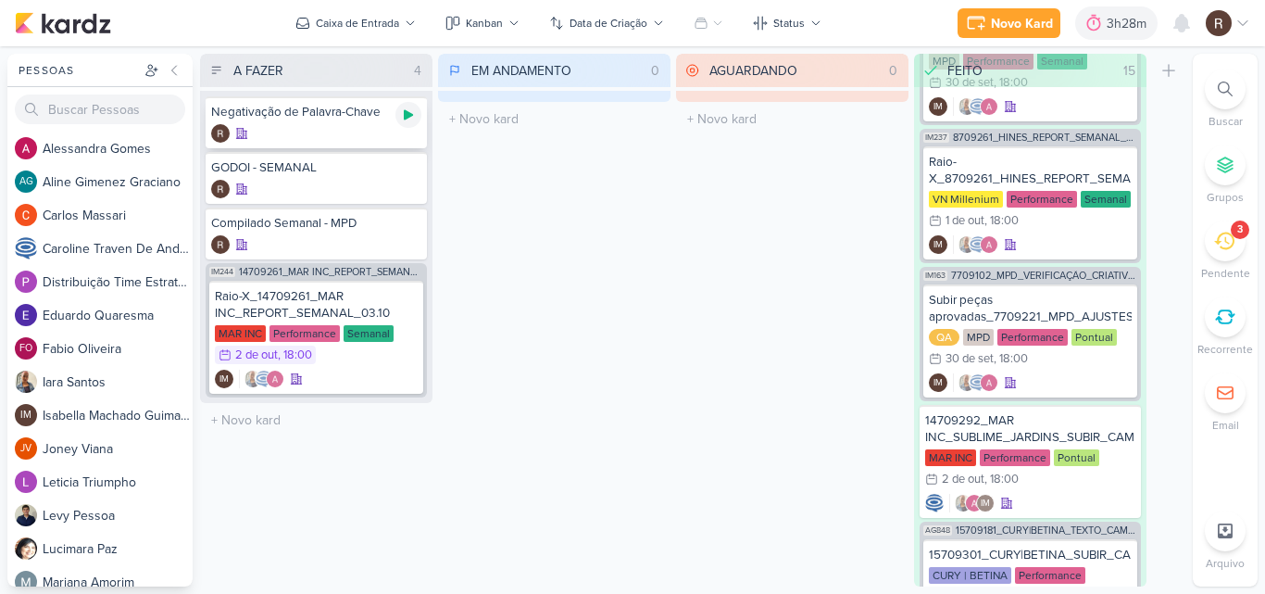
click at [405, 123] on div at bounding box center [408, 115] width 26 height 26
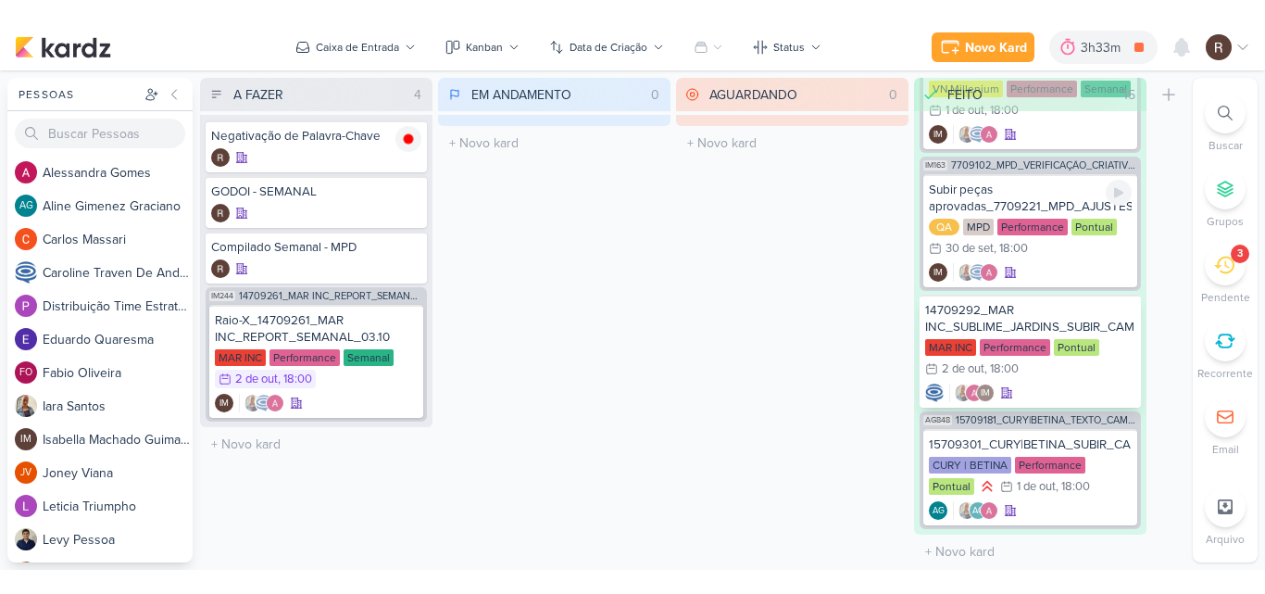
scroll to position [2115, 0]
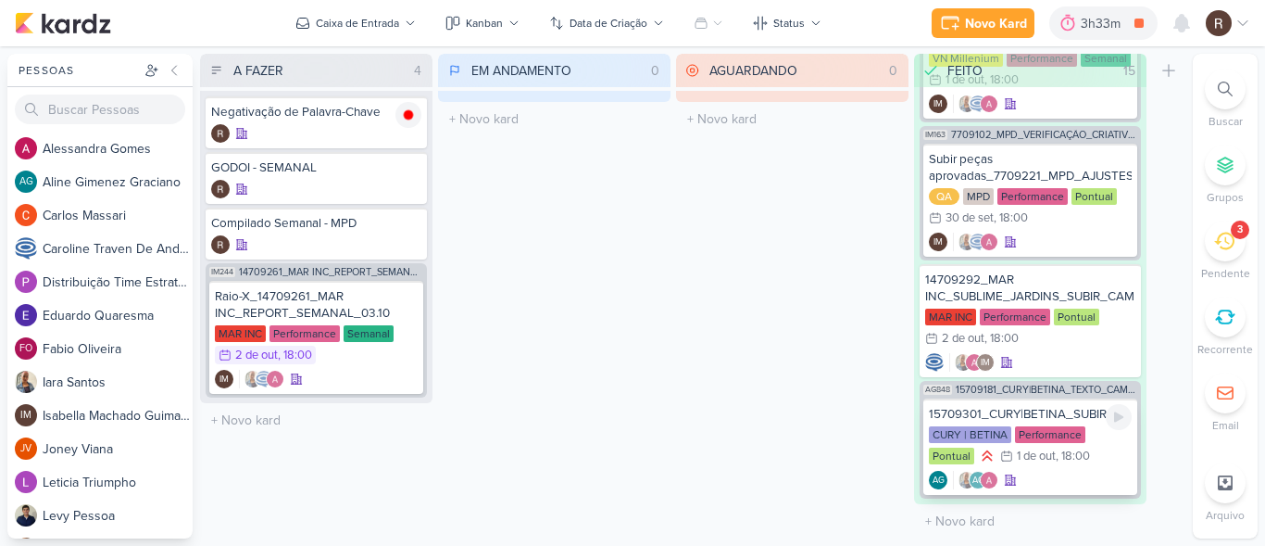
click at [1084, 432] on div "Performance" at bounding box center [1050, 434] width 70 height 17
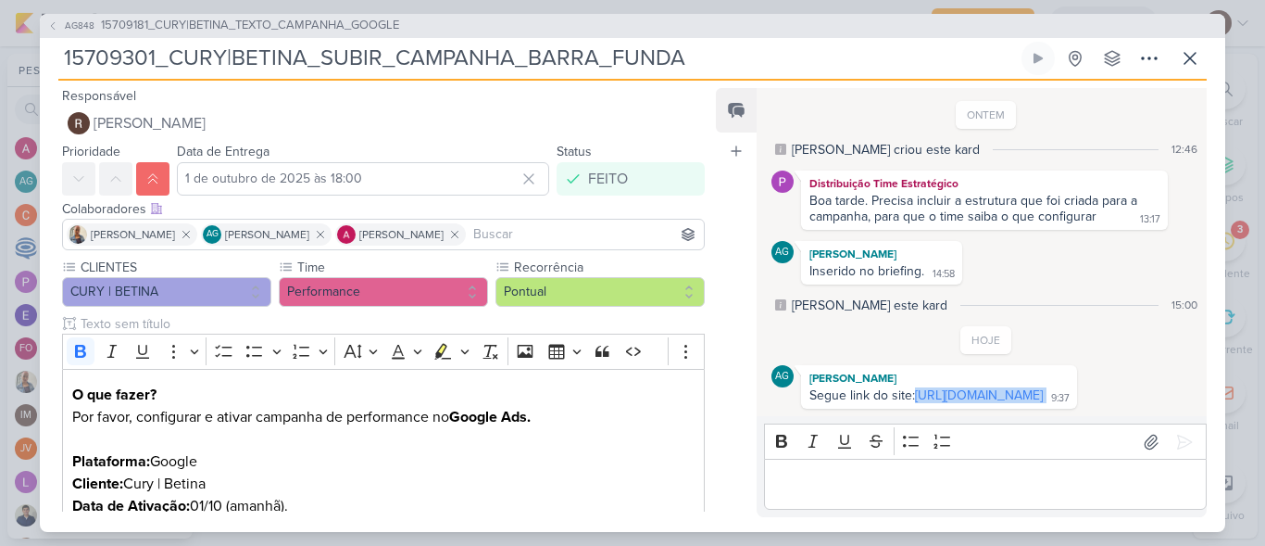
drag, startPoint x: 1081, startPoint y: 400, endPoint x: 918, endPoint y: 407, distance: 163.1
click at [918, 407] on div "AG [PERSON_NAME] Segue link do site: [URL][DOMAIN_NAME] 9:37 9:37" at bounding box center [939, 387] width 276 height 44
copy div "[URL][DOMAIN_NAME]"
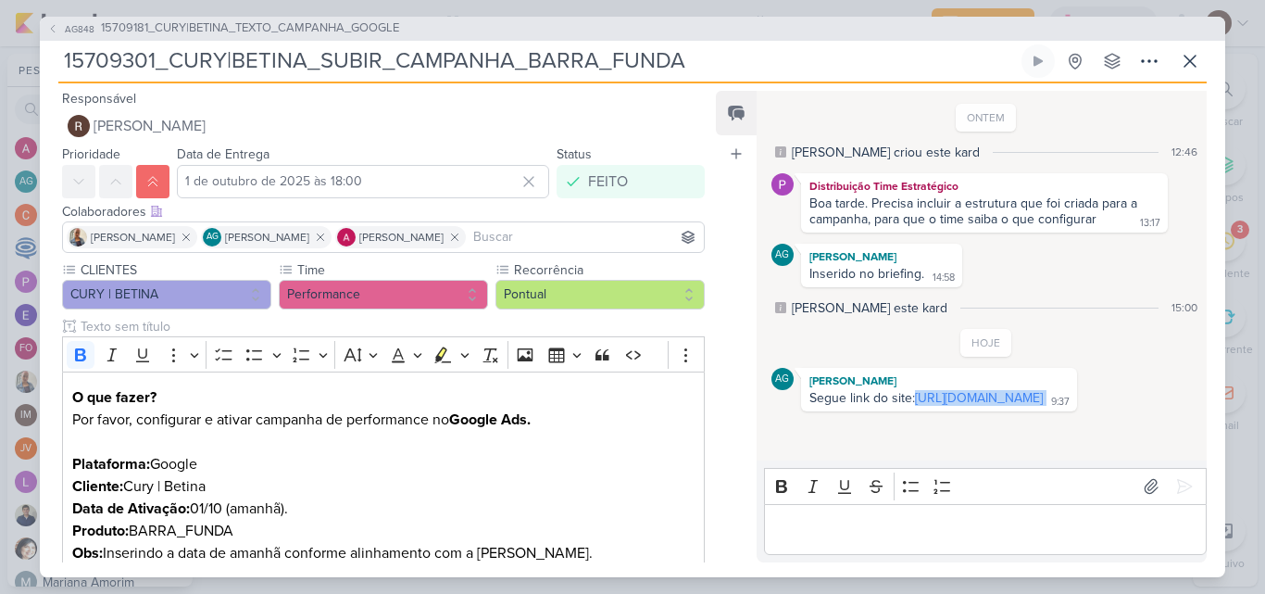
scroll to position [2067, 0]
click at [1198, 67] on icon at bounding box center [1190, 61] width 22 height 22
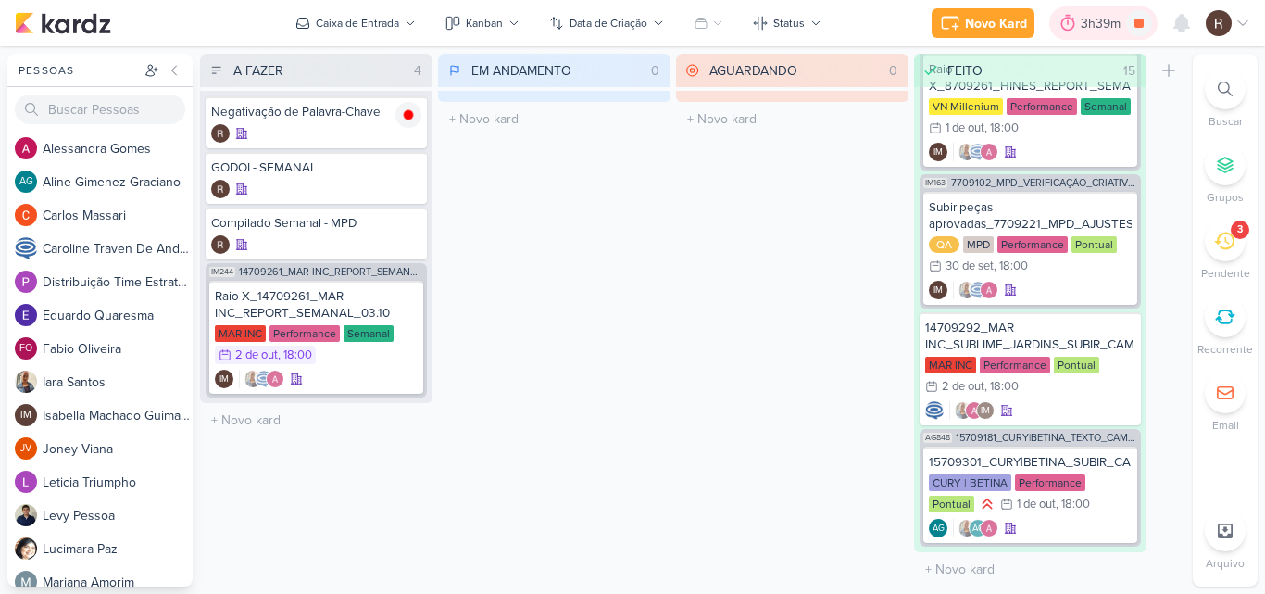
click at [1094, 29] on div "3h39m" at bounding box center [1103, 23] width 45 height 19
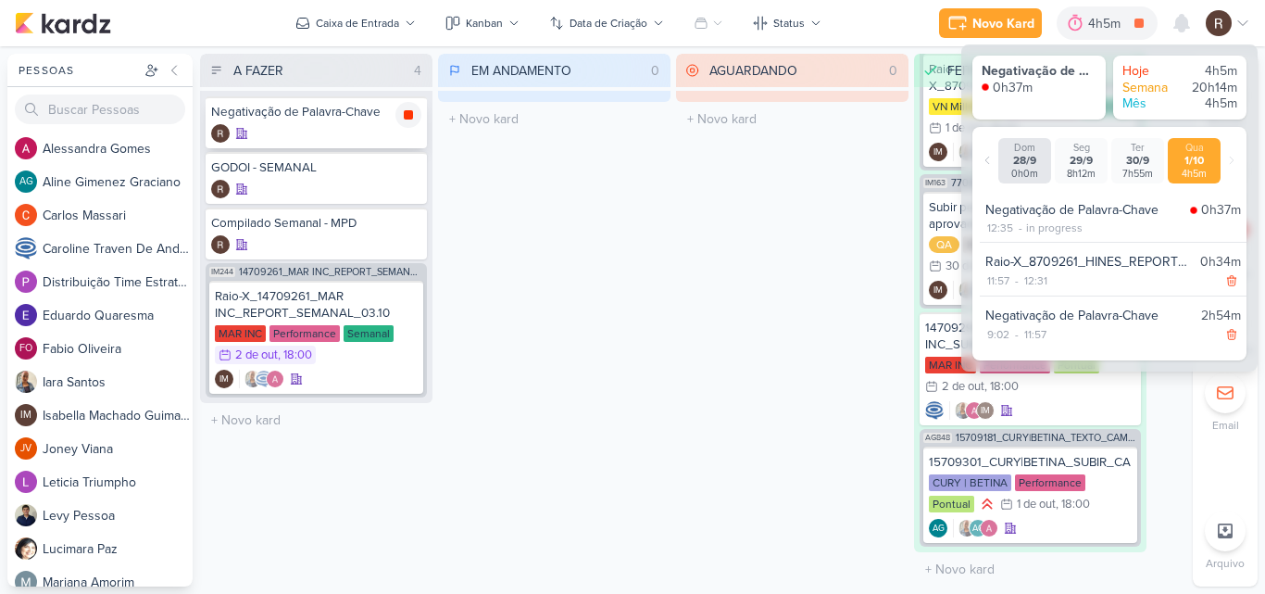
click at [409, 111] on icon at bounding box center [408, 114] width 9 height 9
